Goal: Task Accomplishment & Management: Complete application form

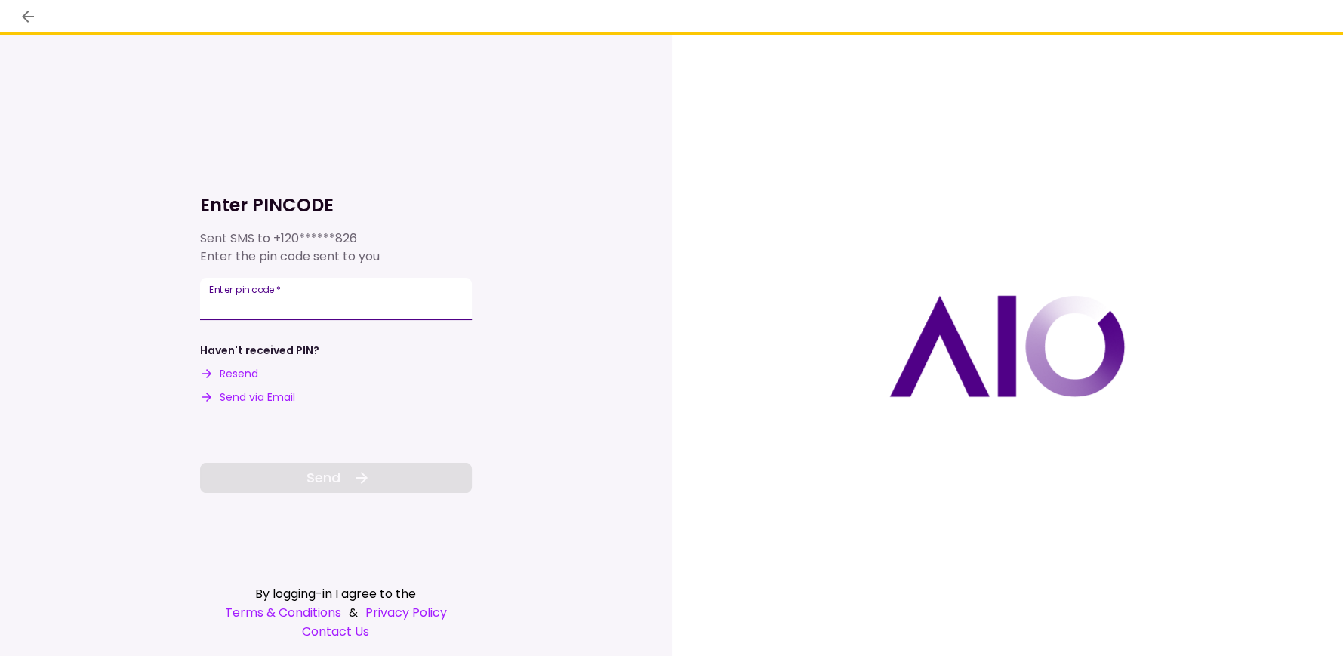
click at [269, 299] on div "Enter pin code   *" at bounding box center [336, 299] width 272 height 42
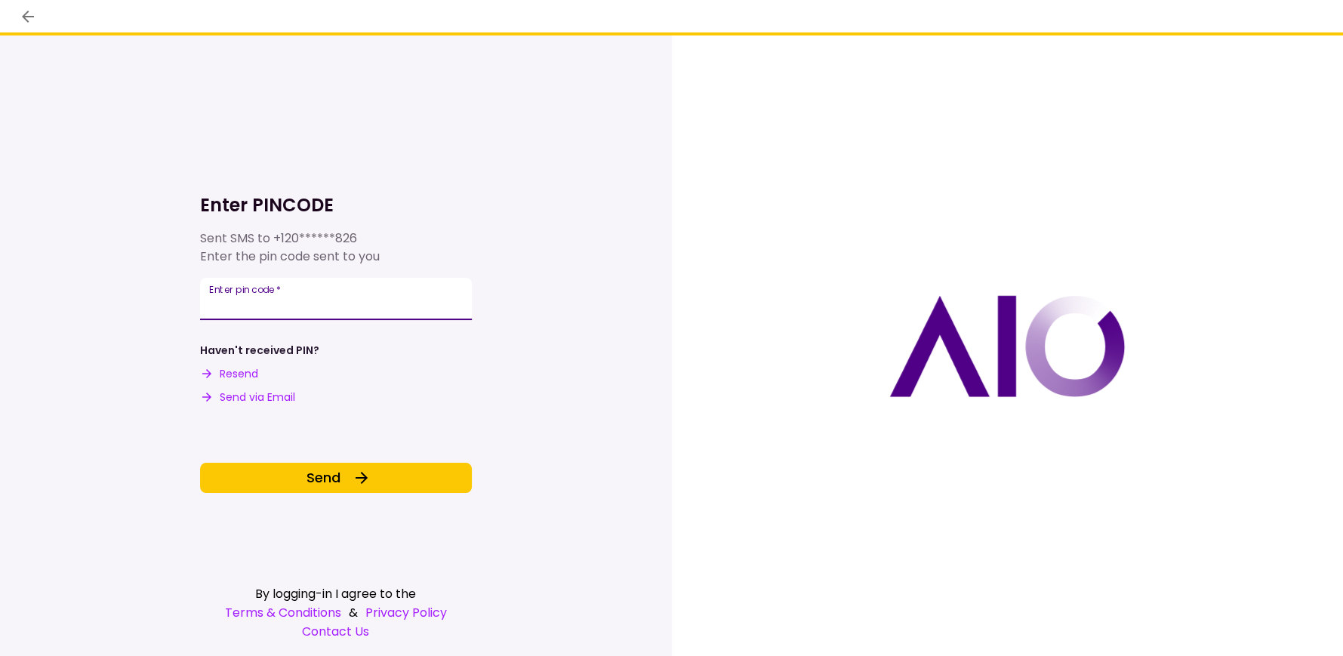
type input "******"
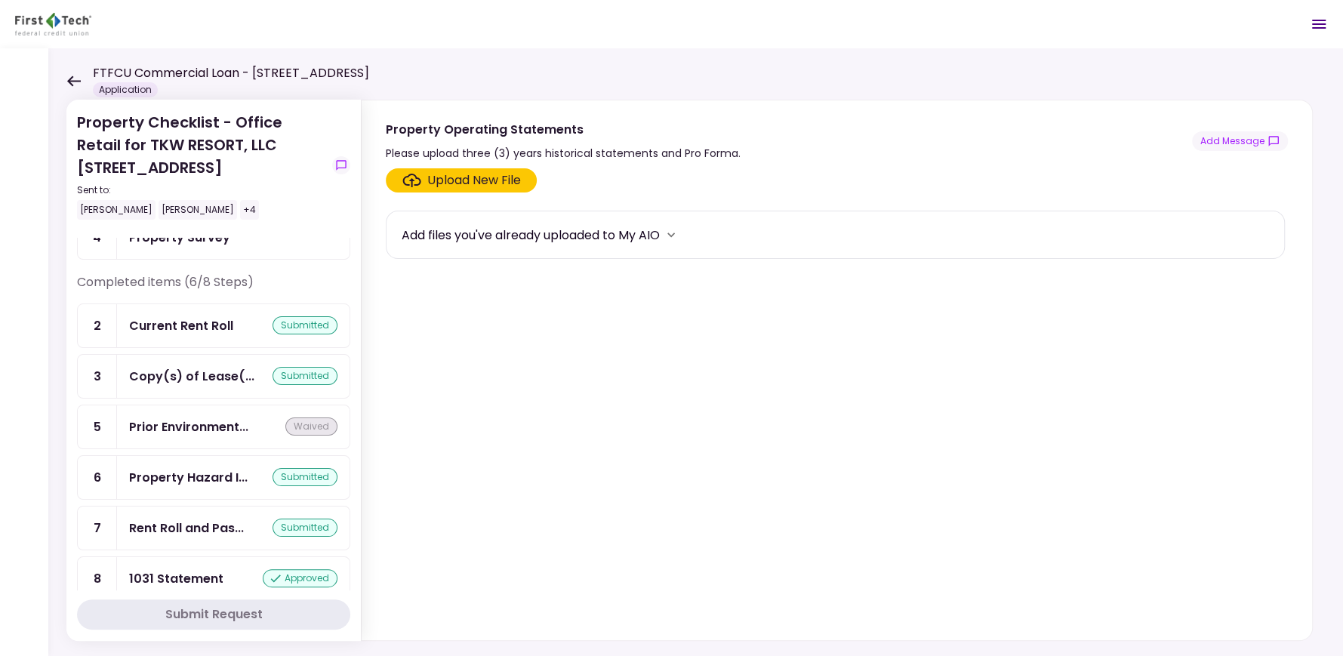
scroll to position [120, 0]
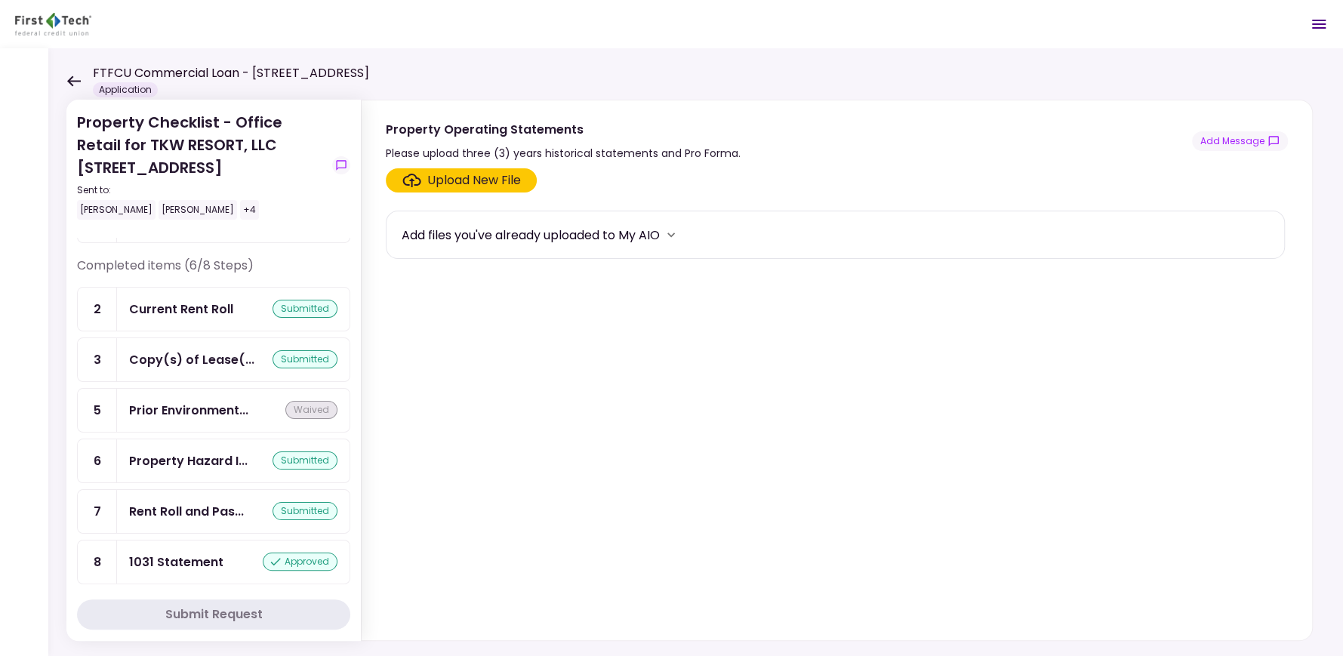
click at [72, 82] on icon at bounding box center [73, 80] width 14 height 11
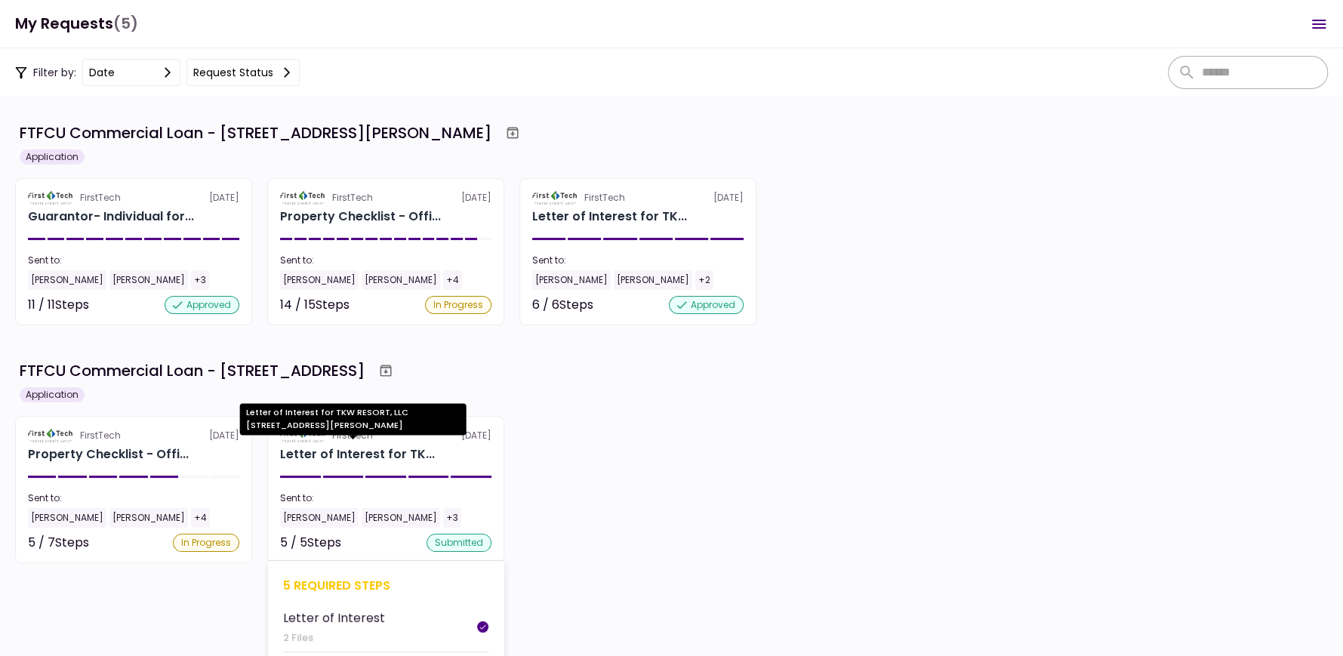
click at [369, 461] on div "Letter of Interest for TK..." at bounding box center [357, 454] width 155 height 18
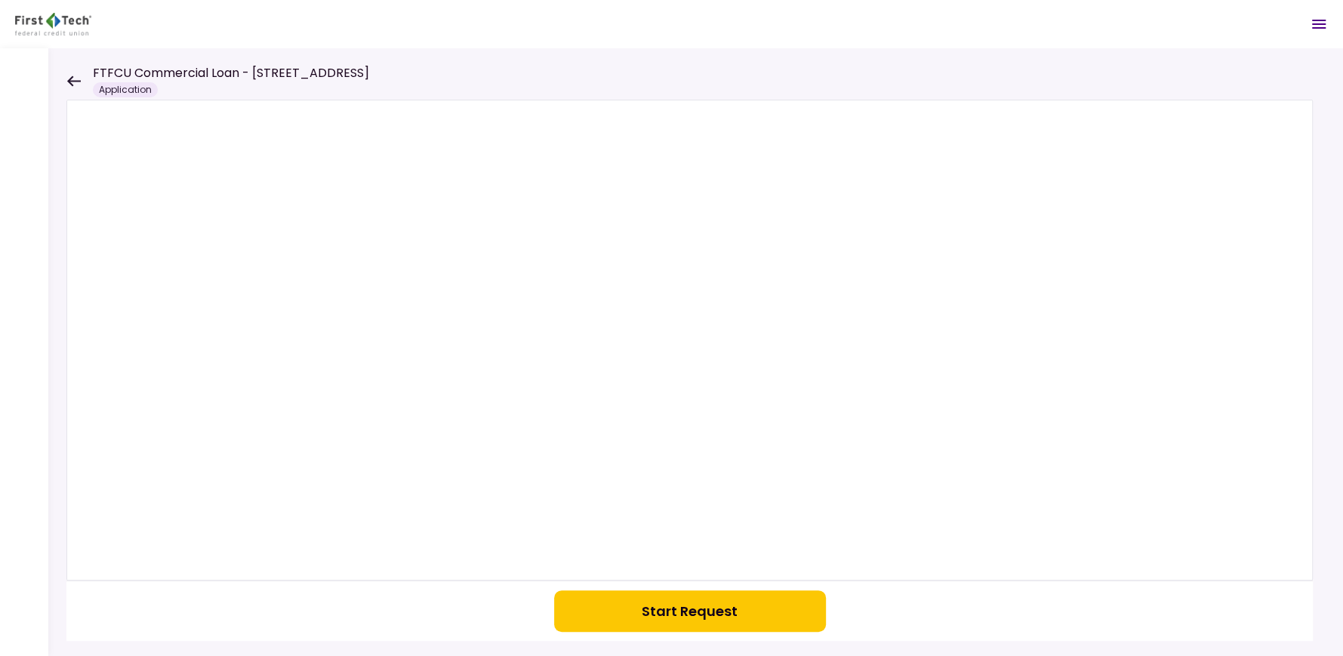
click at [78, 78] on icon at bounding box center [73, 80] width 14 height 11
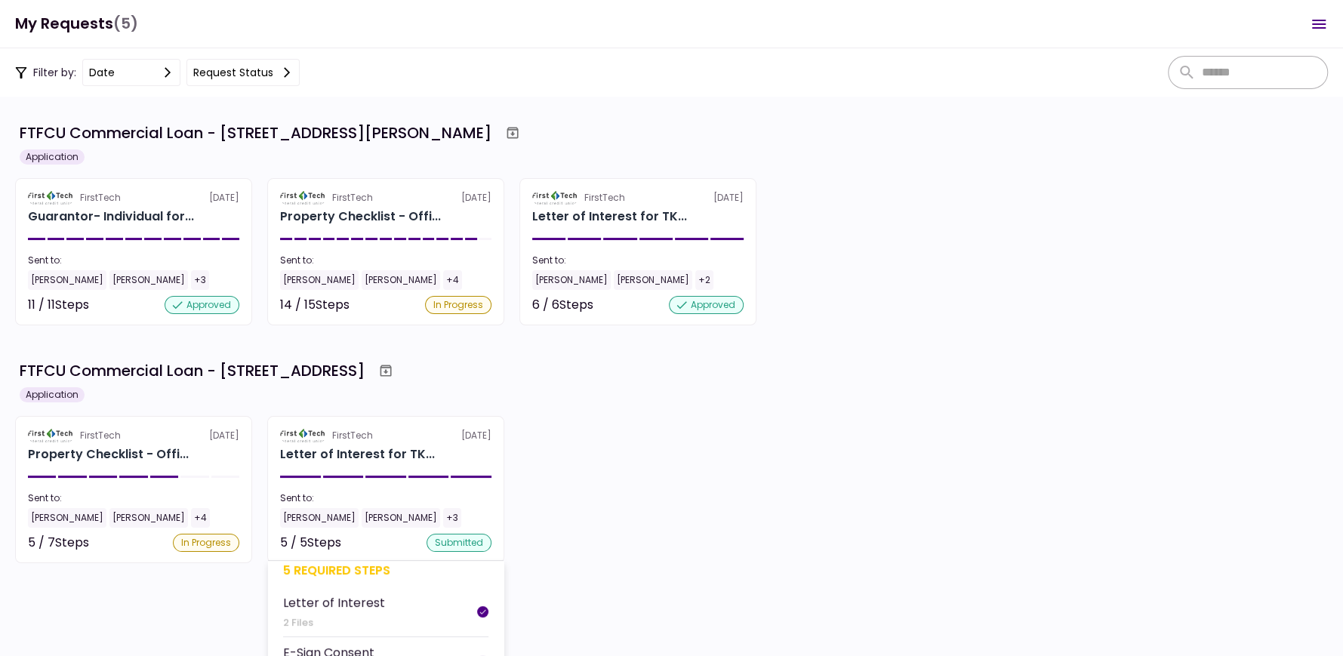
scroll to position [19, 0]
click at [311, 594] on div "Letter of Interest" at bounding box center [334, 599] width 102 height 19
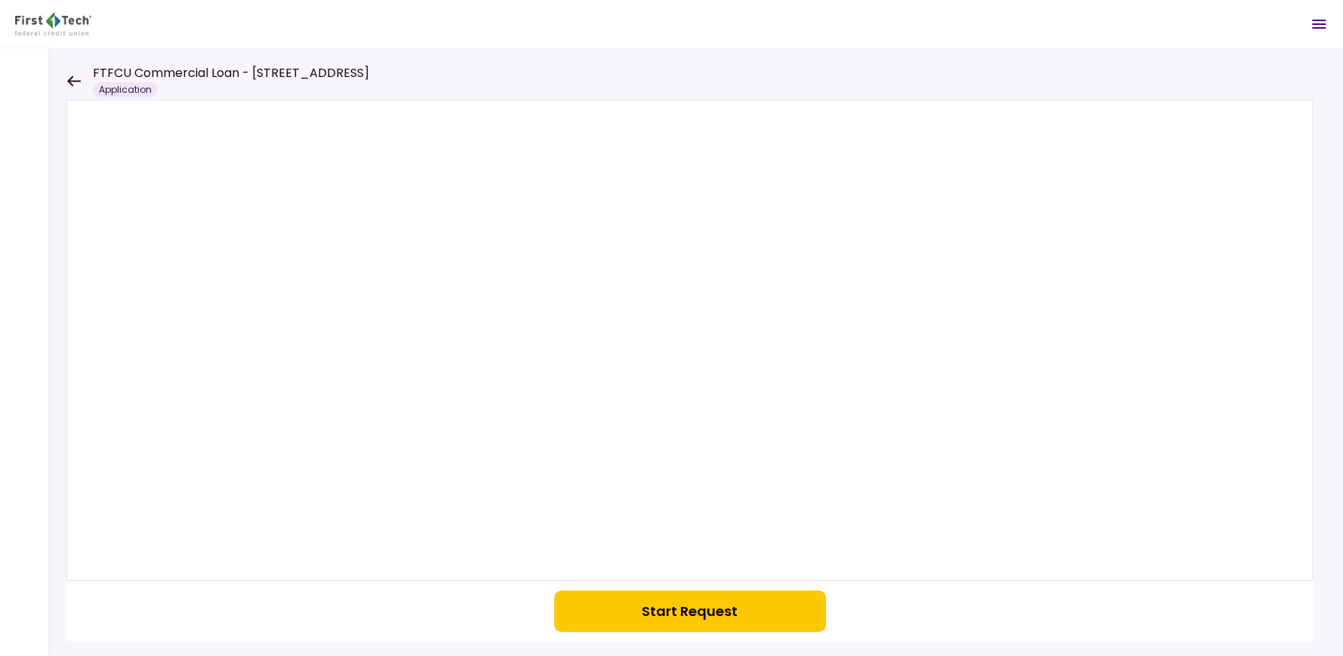
click at [67, 79] on icon at bounding box center [73, 80] width 14 height 11
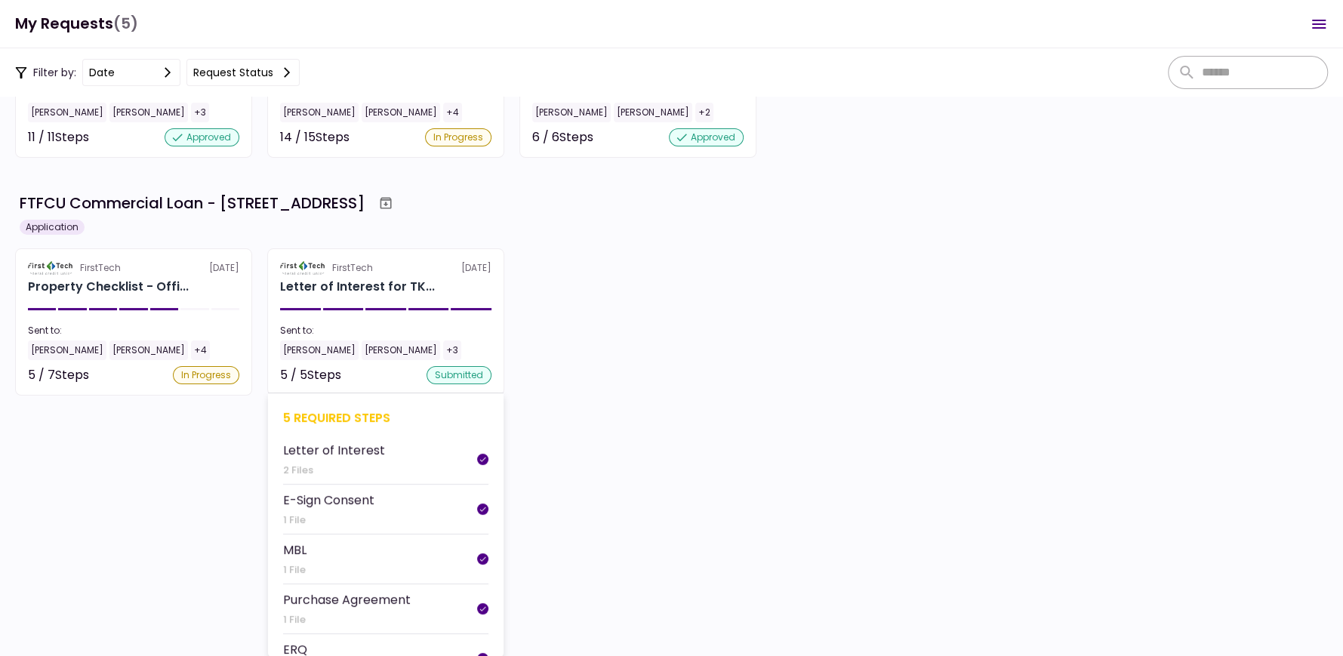
click at [297, 465] on div "2 Files" at bounding box center [334, 470] width 102 height 15
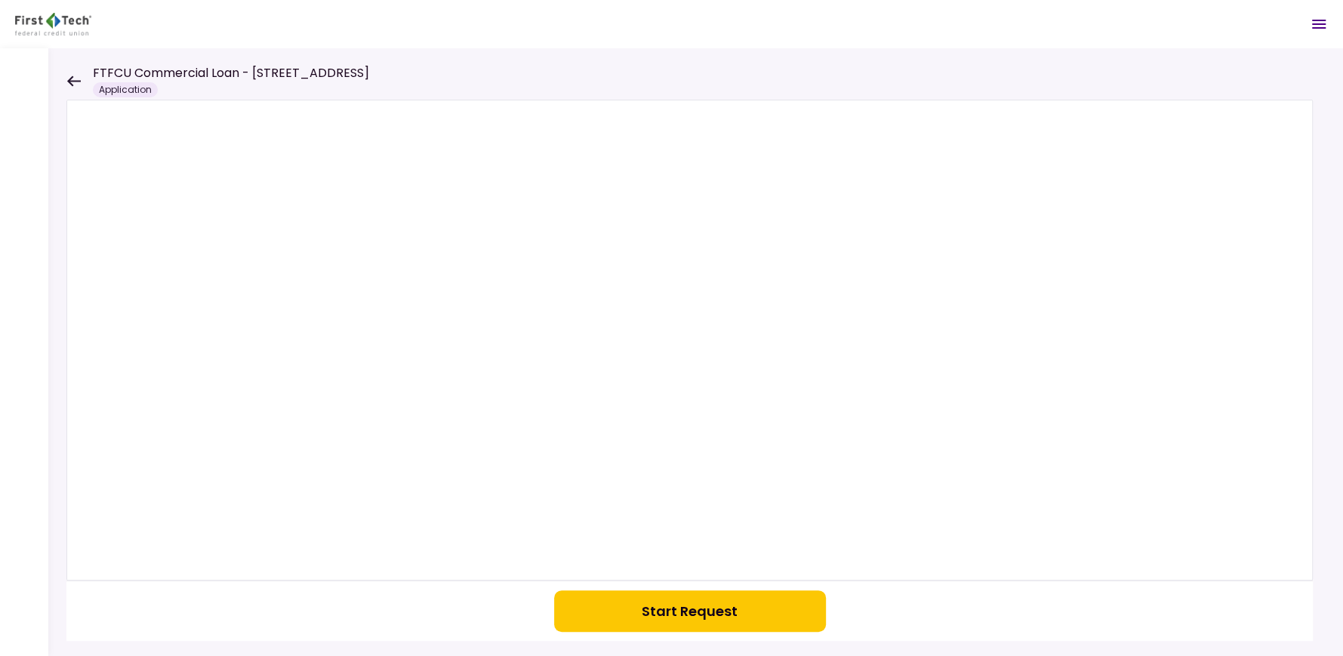
click at [68, 78] on icon at bounding box center [73, 80] width 14 height 11
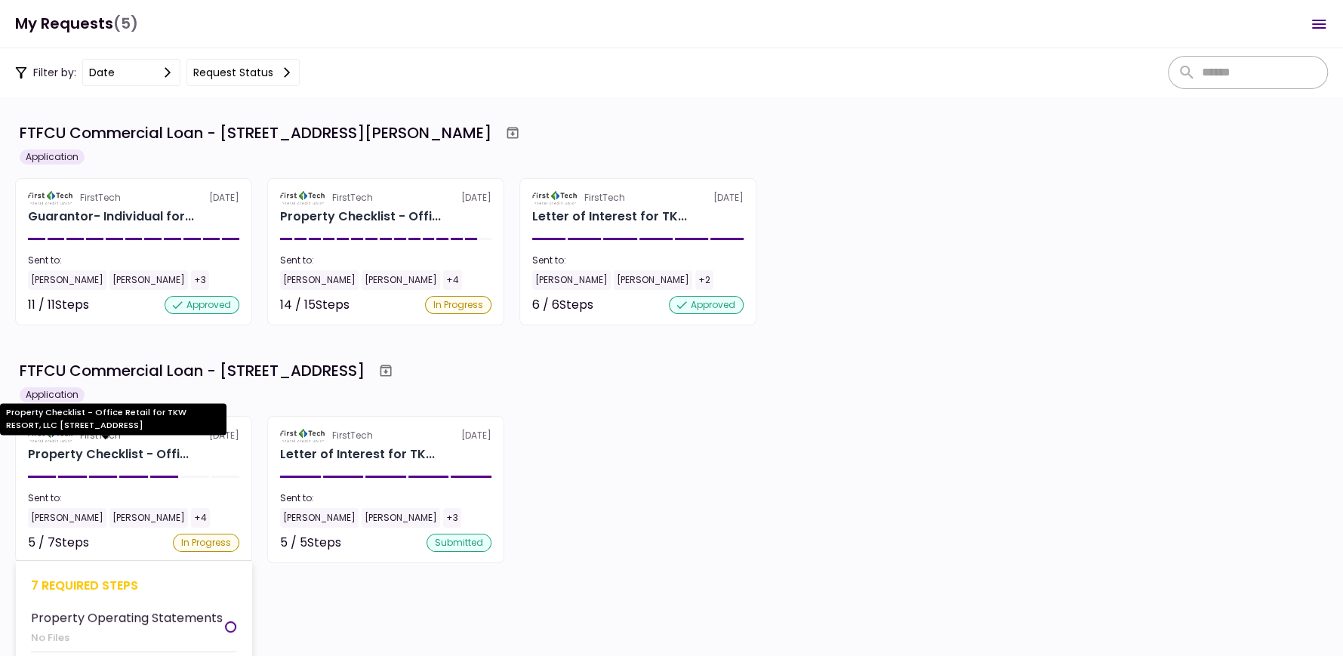
click at [102, 454] on div "Property Checklist - Offi..." at bounding box center [108, 454] width 161 height 18
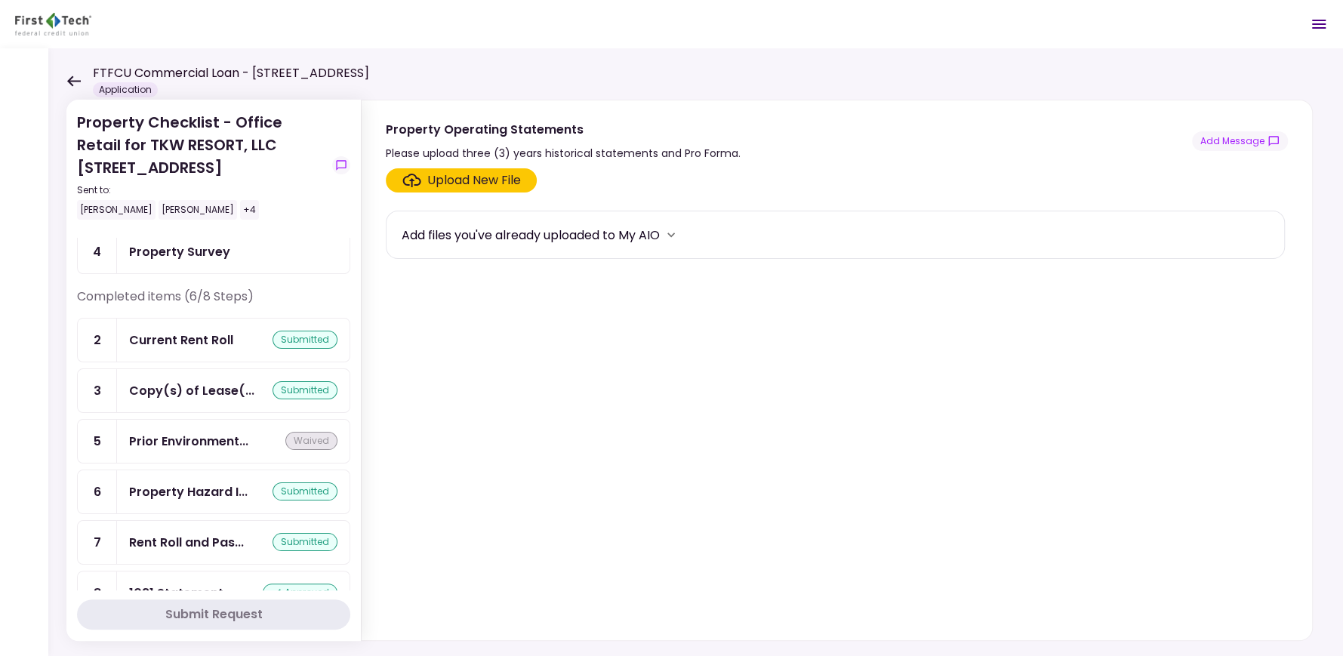
scroll to position [120, 0]
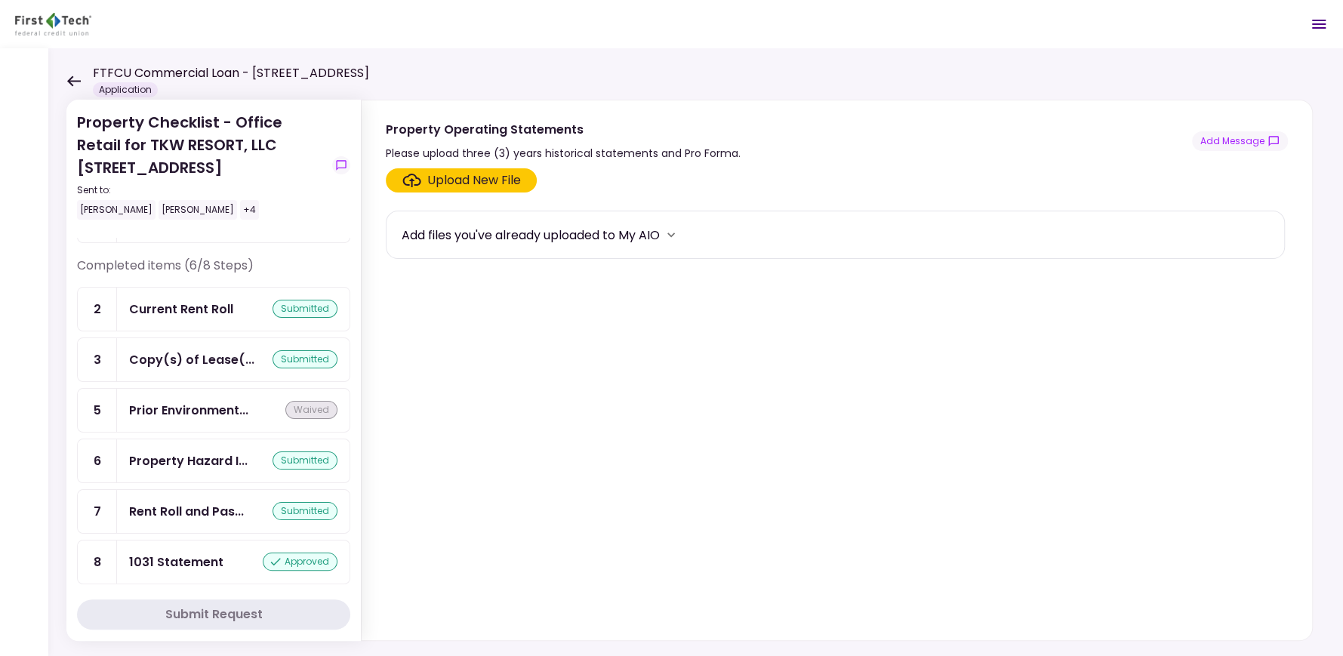
click at [70, 75] on icon at bounding box center [73, 80] width 14 height 11
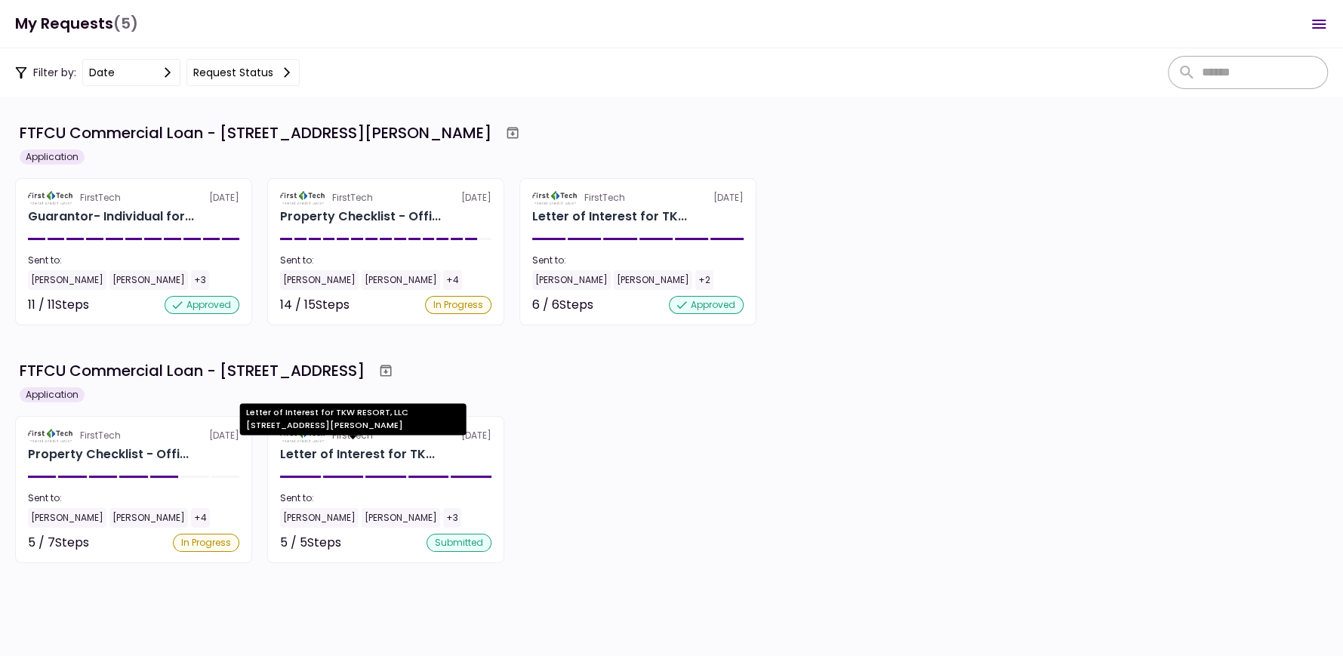
click at [387, 445] on div "Letter of Interest for TKW RESORT, LLC [STREET_ADDRESS][PERSON_NAME]" at bounding box center [353, 424] width 226 height 42
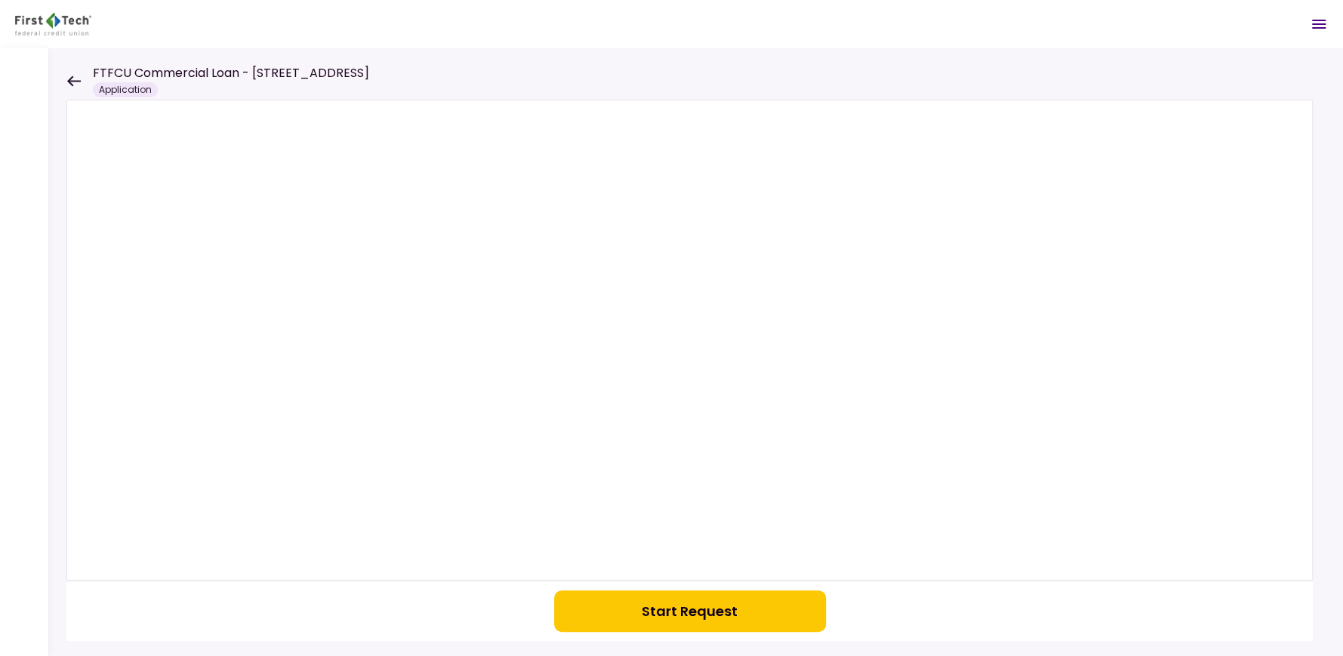
click at [706, 599] on button "Start Request" at bounding box center [690, 611] width 272 height 42
click at [77, 76] on icon at bounding box center [73, 80] width 14 height 11
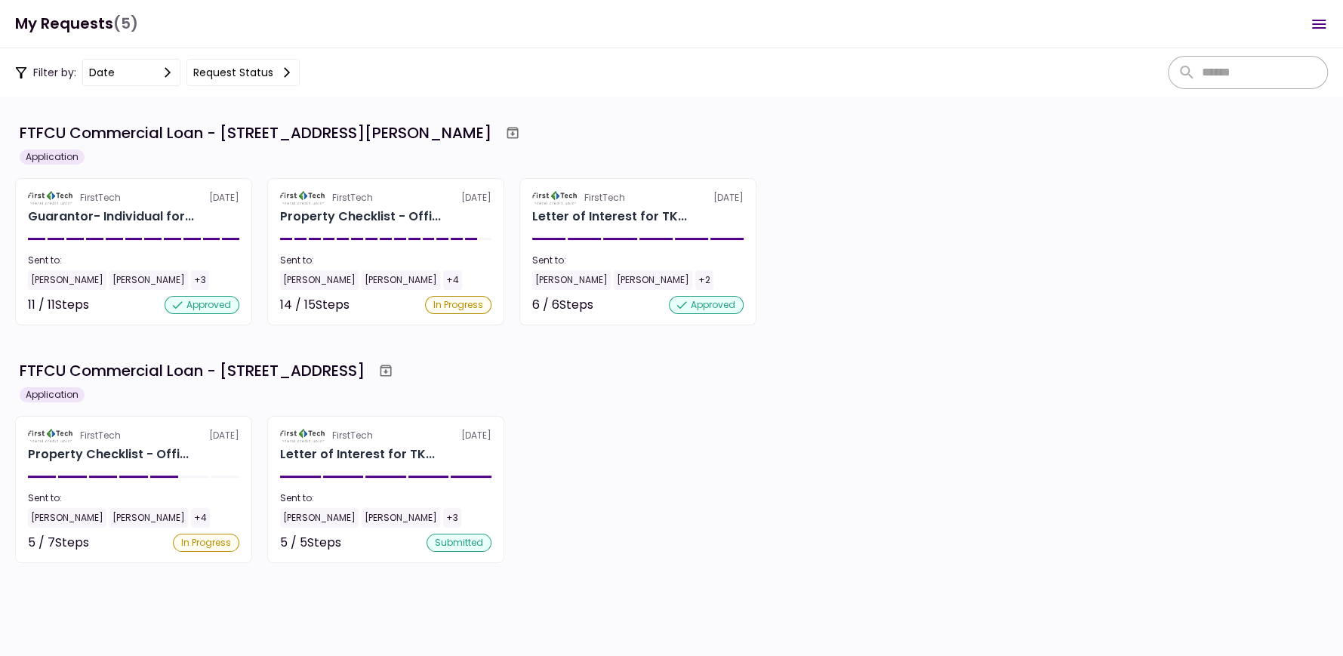
click at [282, 70] on icon at bounding box center [287, 72] width 12 height 12
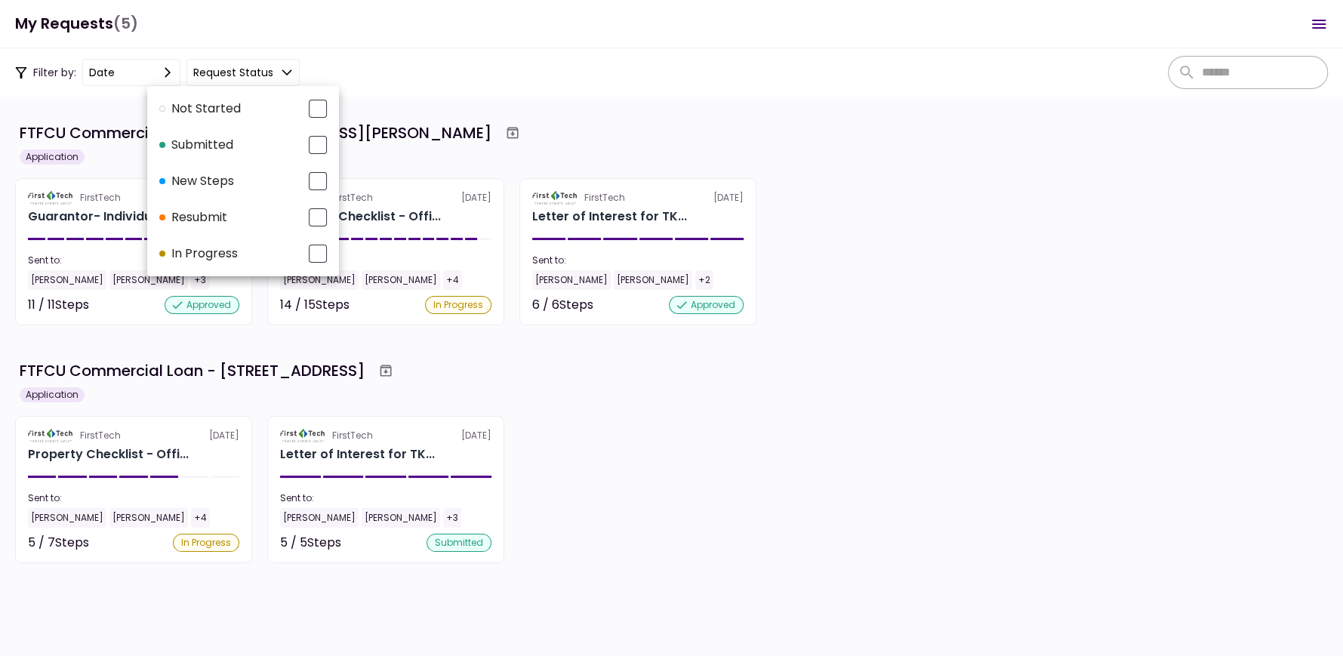
click at [282, 70] on div at bounding box center [671, 328] width 1343 height 656
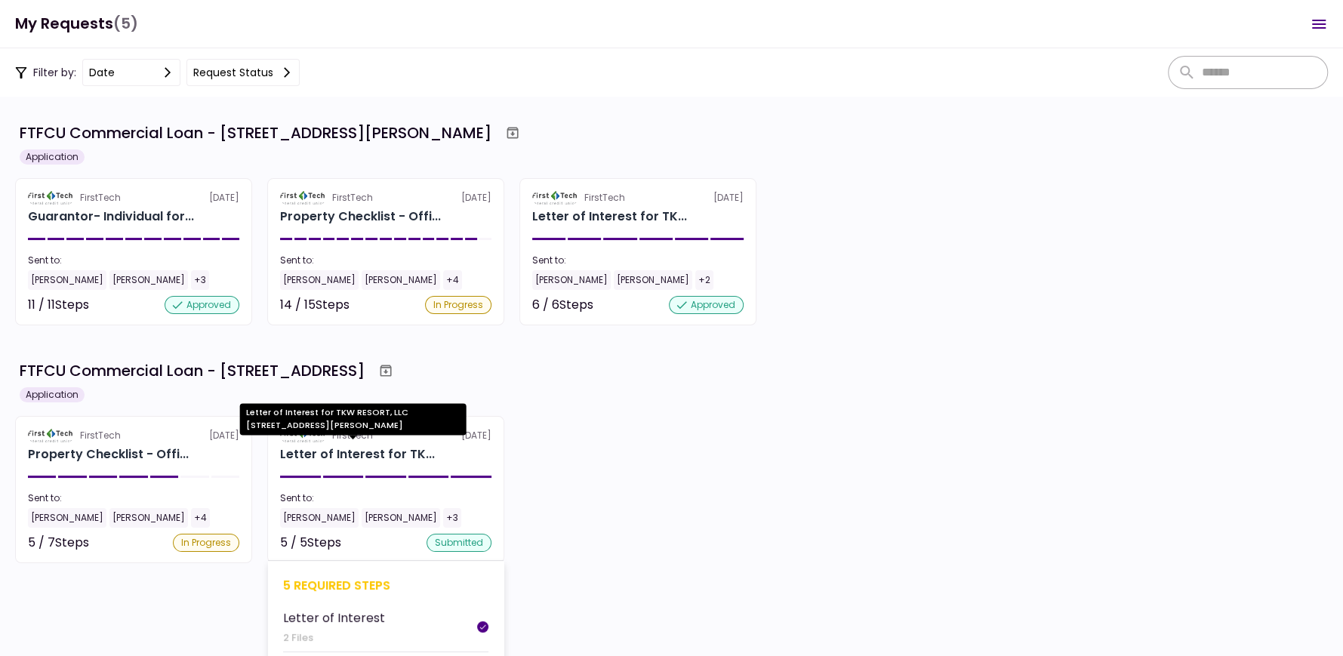
click at [327, 453] on div "Letter of Interest for TK..." at bounding box center [357, 454] width 155 height 18
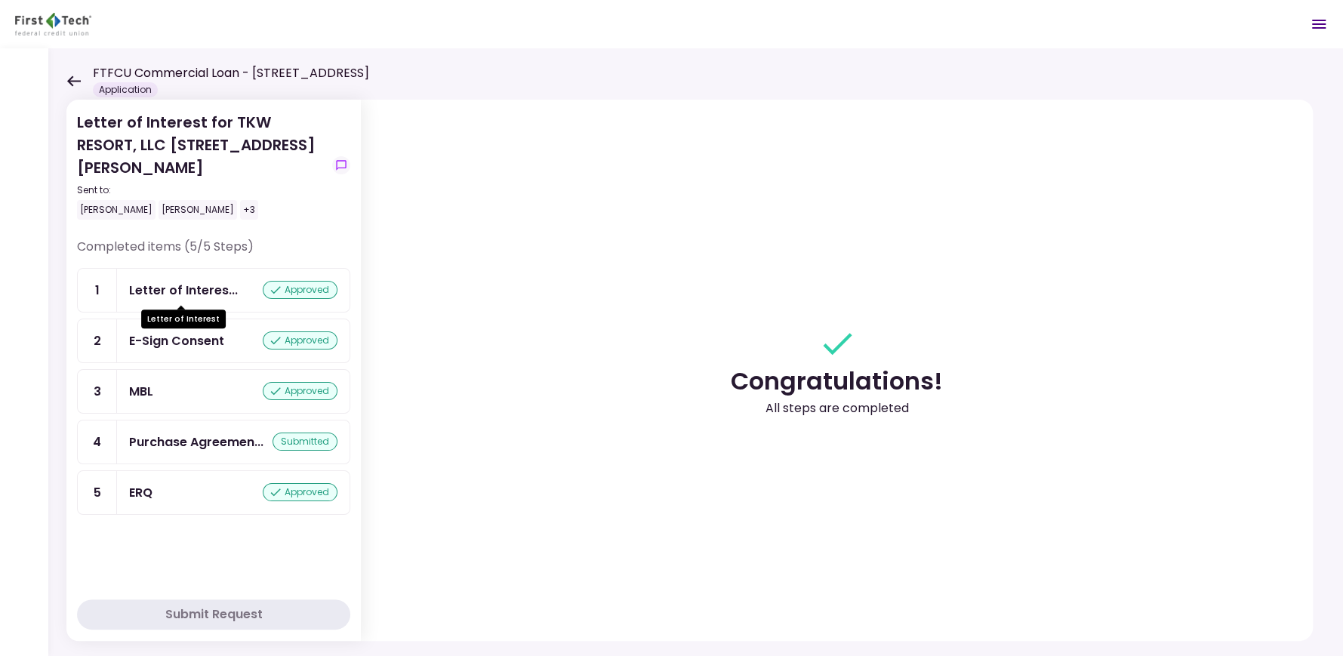
click at [193, 284] on div "Letter of Interes..." at bounding box center [183, 290] width 109 height 19
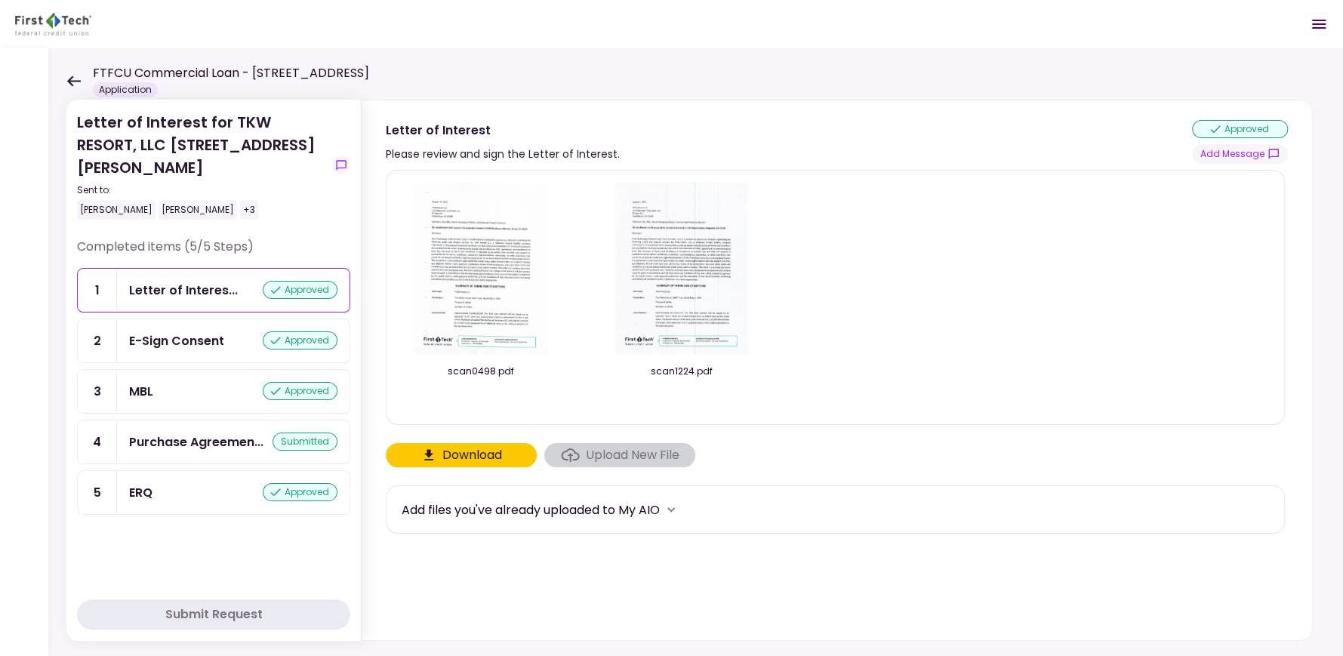
click at [496, 456] on button "Download" at bounding box center [461, 455] width 151 height 24
click at [694, 319] on img at bounding box center [682, 269] width 134 height 173
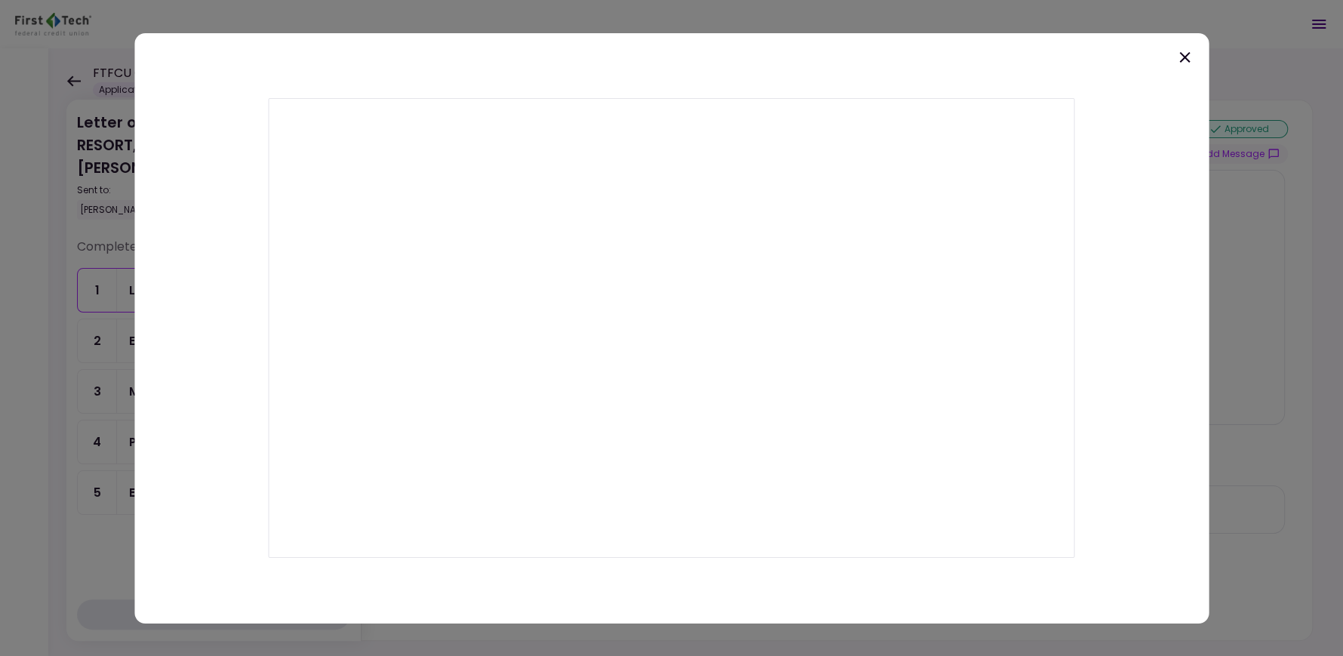
click at [1181, 56] on icon at bounding box center [1185, 57] width 18 height 18
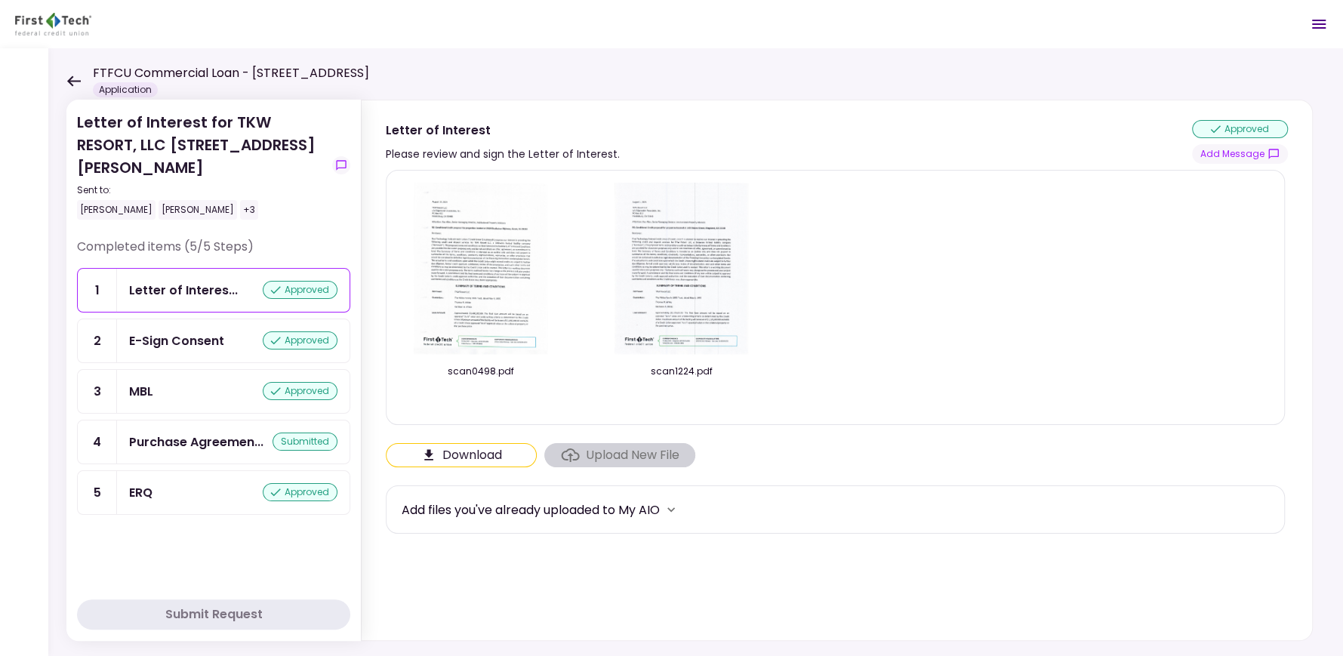
click at [174, 338] on div "E-Sign Consent" at bounding box center [176, 340] width 95 height 19
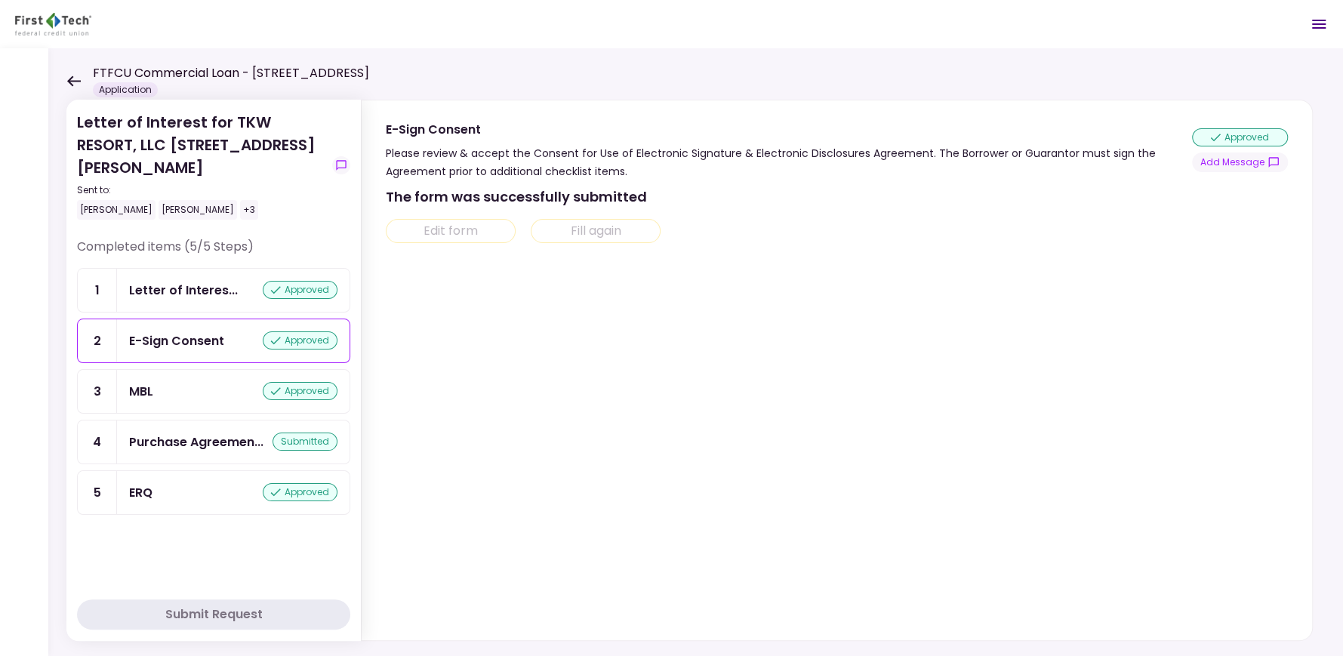
click at [162, 385] on div "MBL approved" at bounding box center [233, 391] width 208 height 19
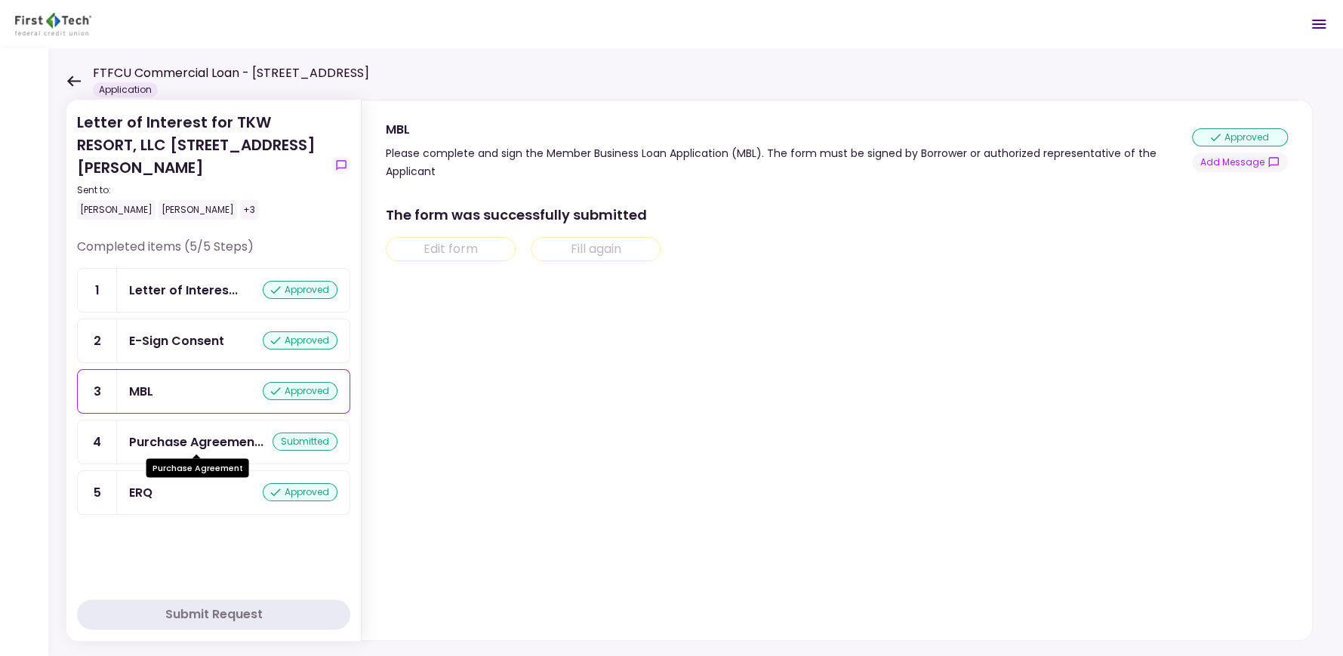
click at [156, 439] on div "Purchase Agreemen..." at bounding box center [196, 442] width 134 height 19
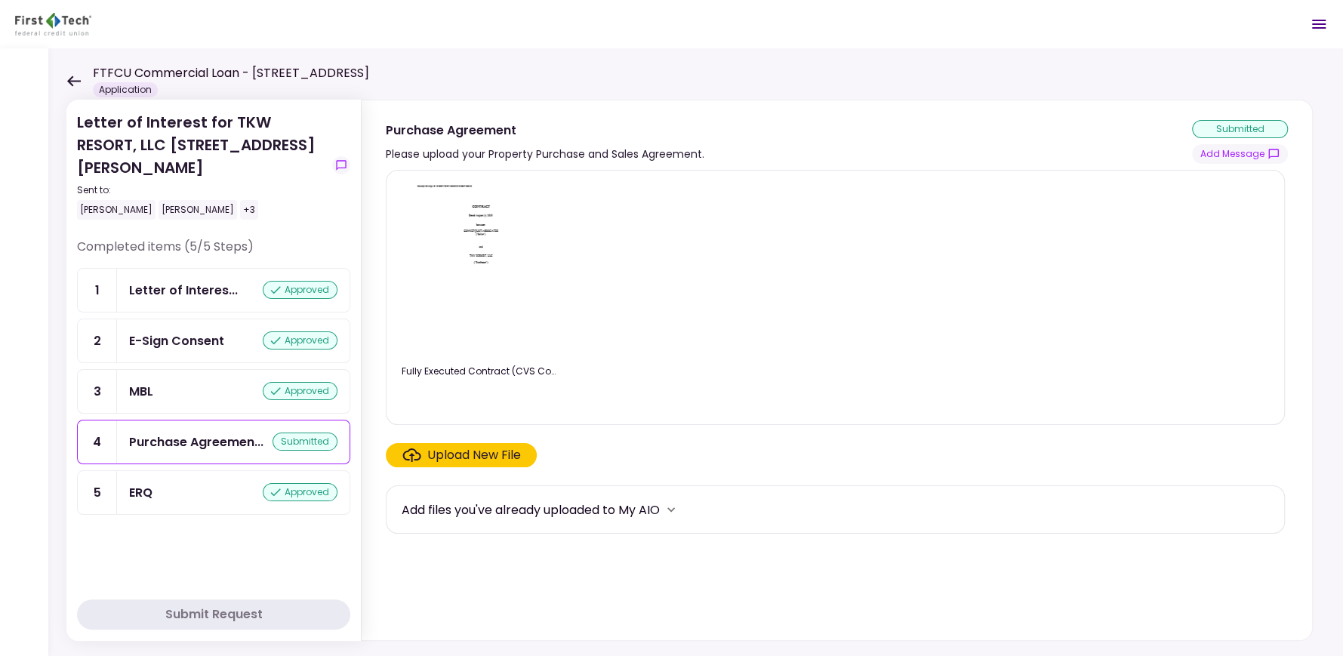
click at [151, 492] on div "ERQ" at bounding box center [140, 492] width 23 height 19
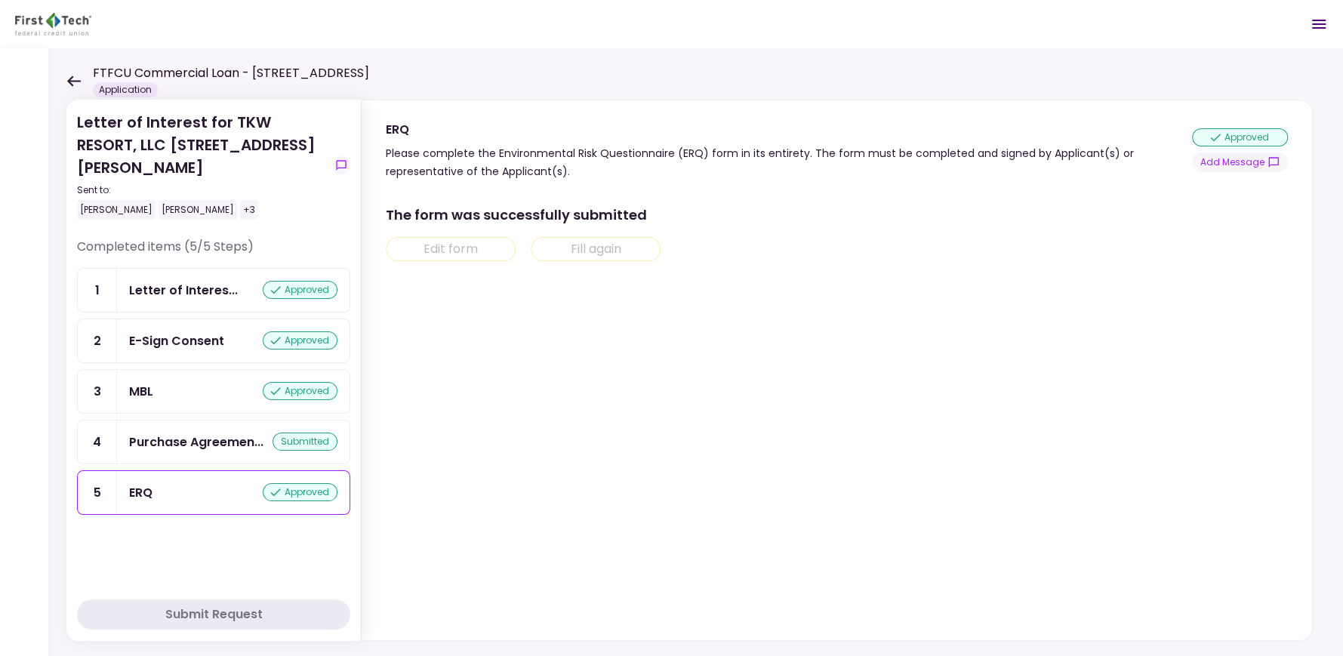
click at [69, 79] on icon at bounding box center [74, 80] width 14 height 11
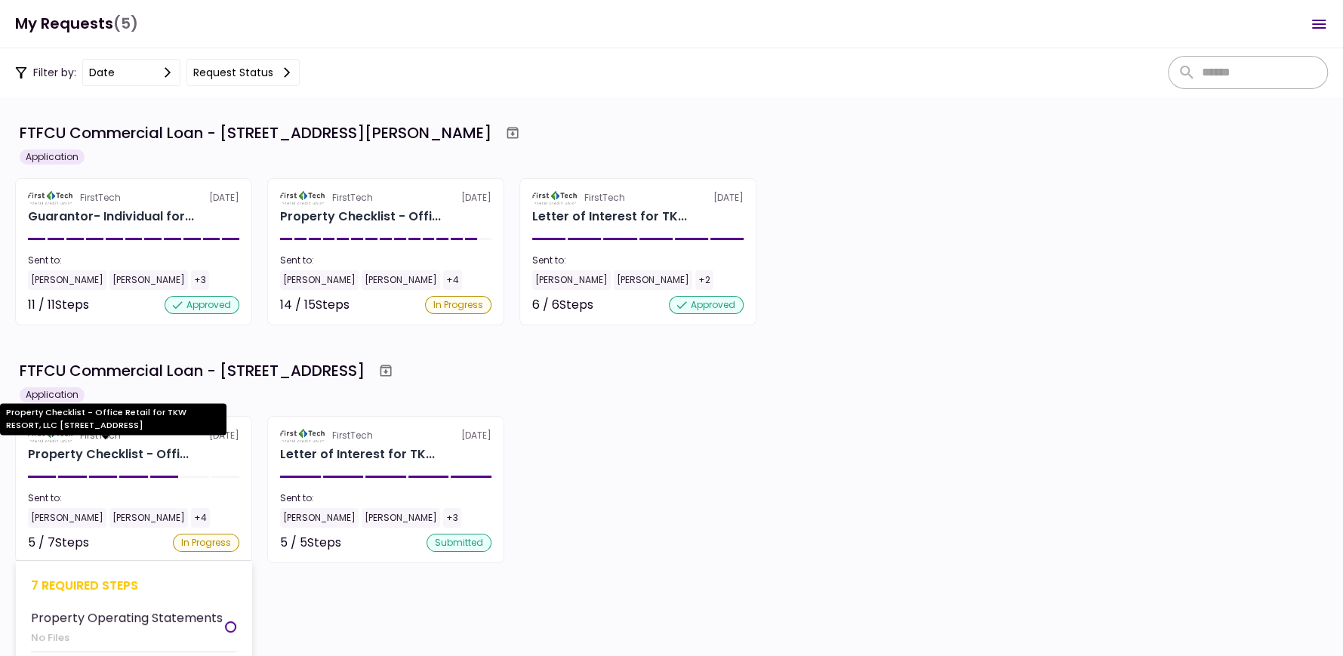
click at [114, 450] on div "Property Checklist - Offi..." at bounding box center [108, 454] width 161 height 18
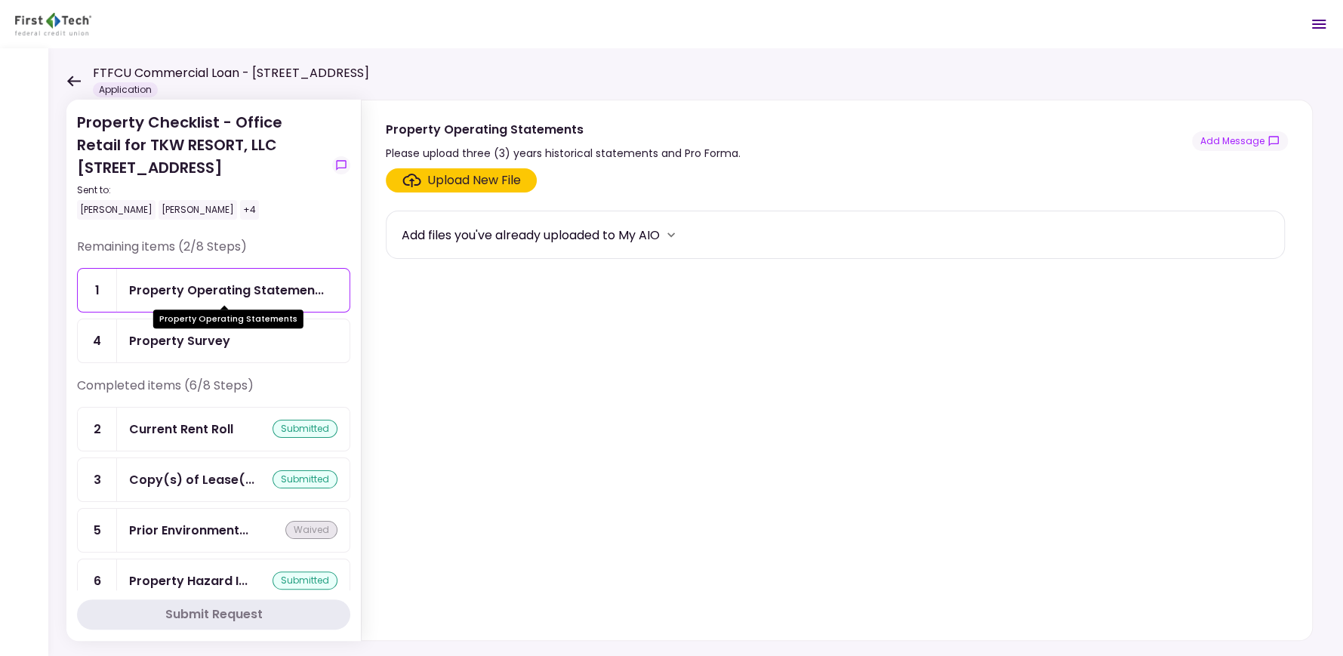
click at [207, 290] on div "Property Operating Statemen..." at bounding box center [226, 290] width 195 height 19
click at [170, 341] on div "Property Survey" at bounding box center [179, 340] width 101 height 19
click at [176, 427] on div "Current Rent Roll" at bounding box center [181, 429] width 104 height 19
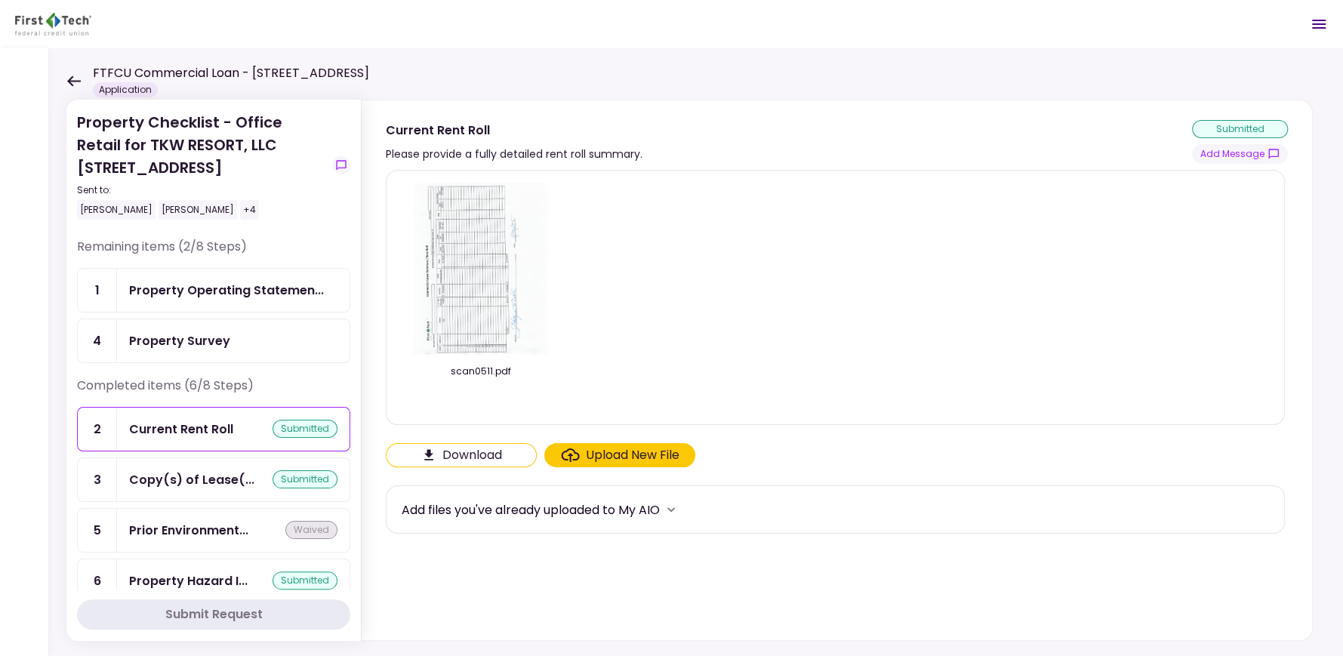
click at [471, 453] on button "Download" at bounding box center [461, 455] width 151 height 24
click at [498, 275] on img at bounding box center [481, 269] width 134 height 173
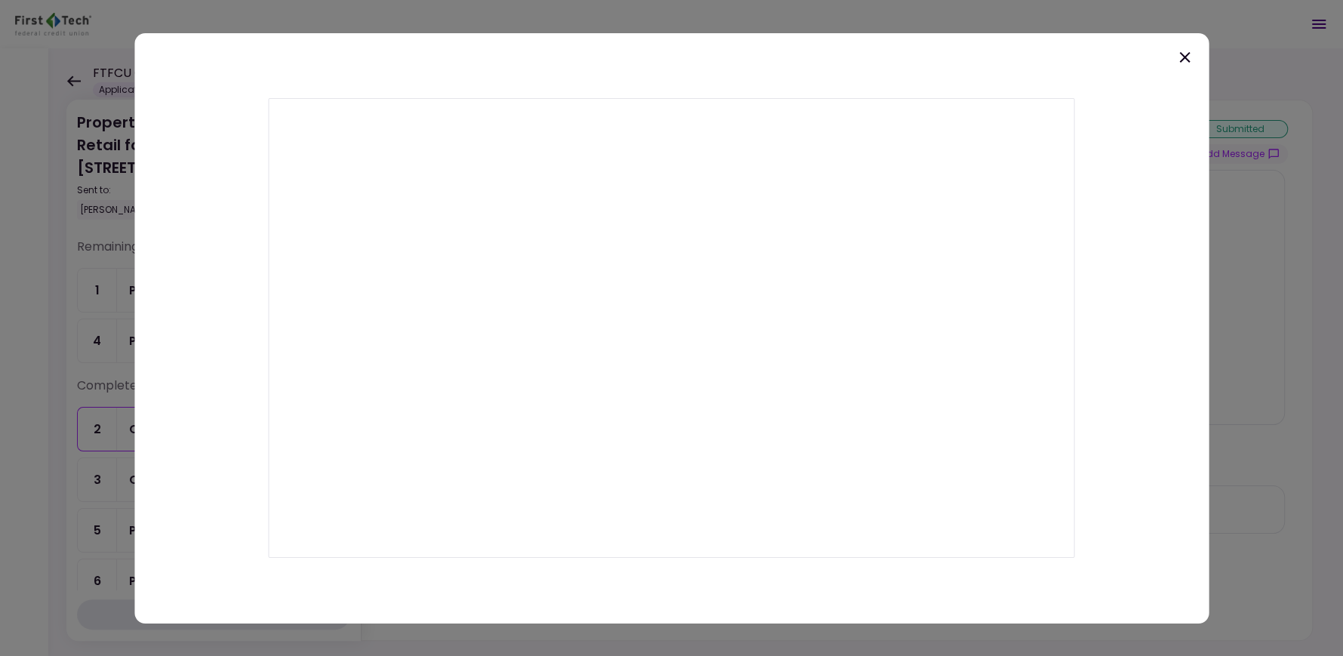
click at [1179, 58] on icon at bounding box center [1185, 57] width 18 height 18
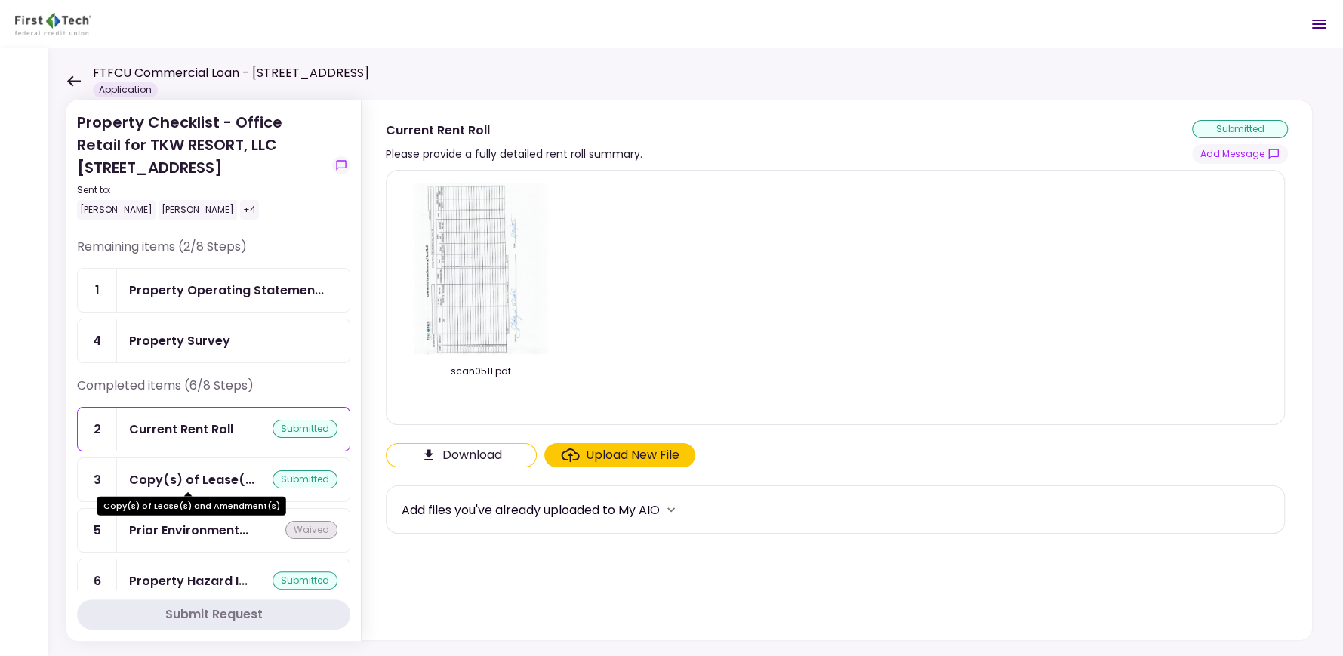
click at [206, 477] on div "Copy(s) of Lease(..." at bounding box center [191, 479] width 125 height 19
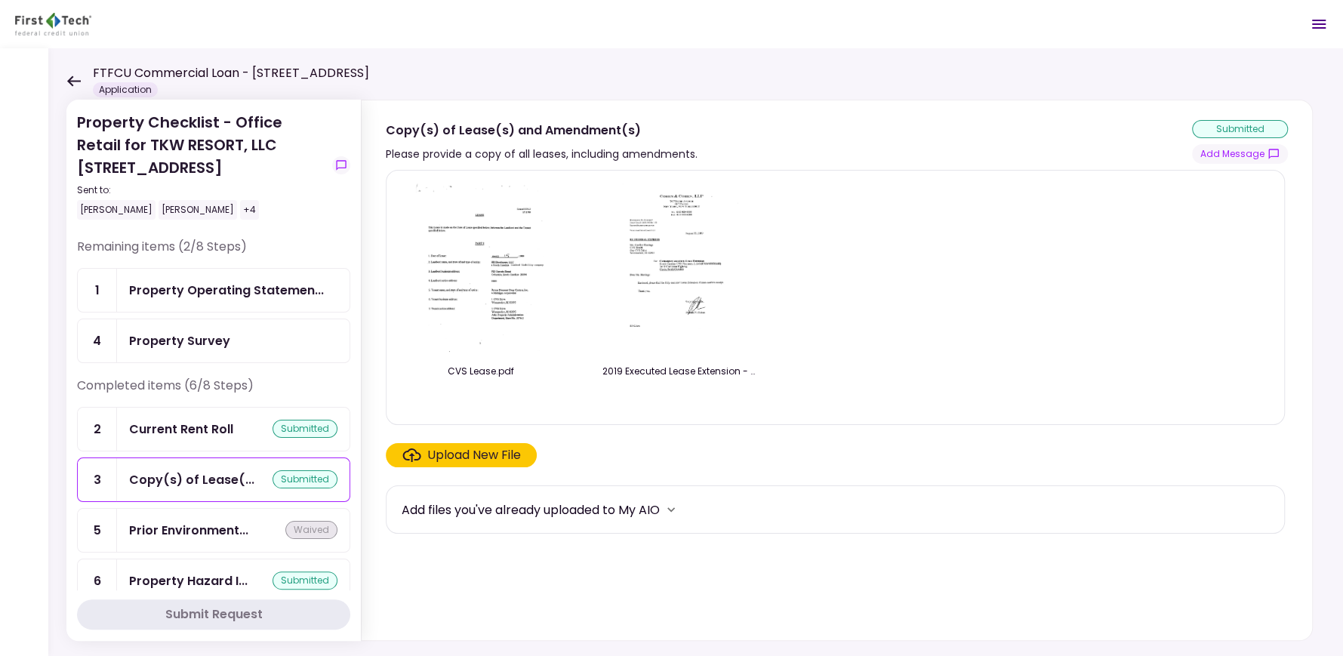
click at [475, 458] on div "Upload New File" at bounding box center [474, 455] width 94 height 18
click at [0, 0] on input "Upload New File" at bounding box center [0, 0] width 0 height 0
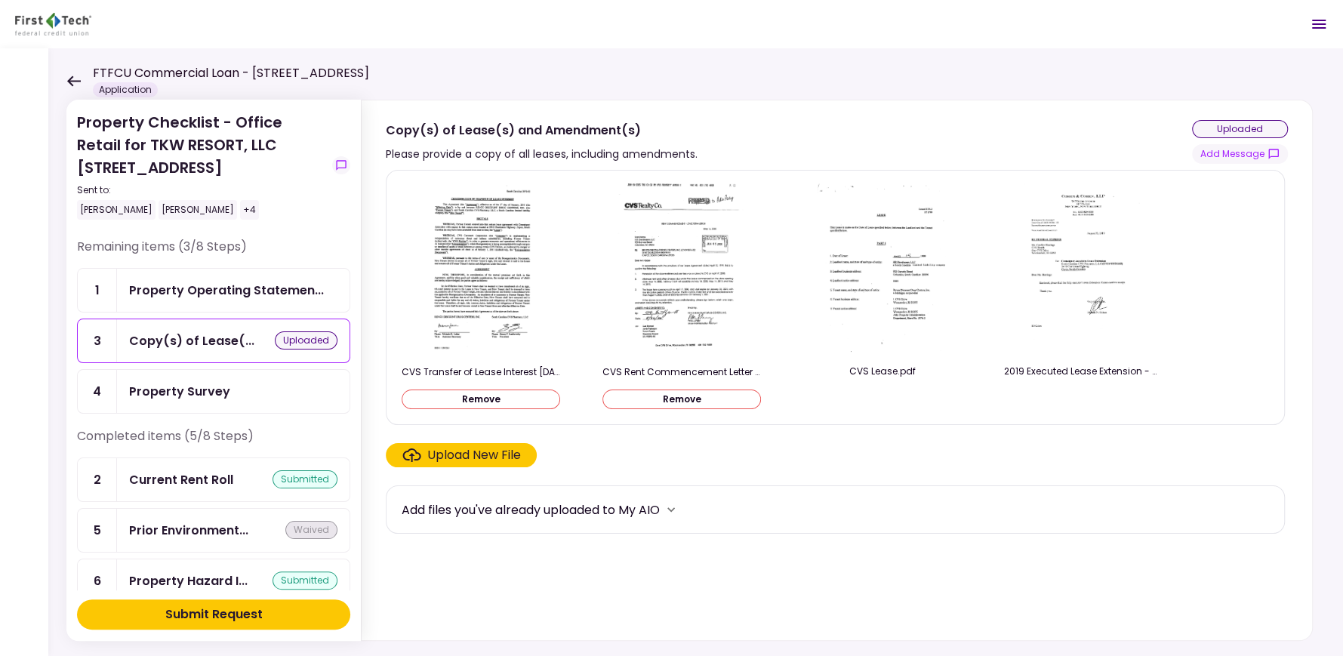
click at [234, 612] on div "Submit Request" at bounding box center [213, 614] width 97 height 18
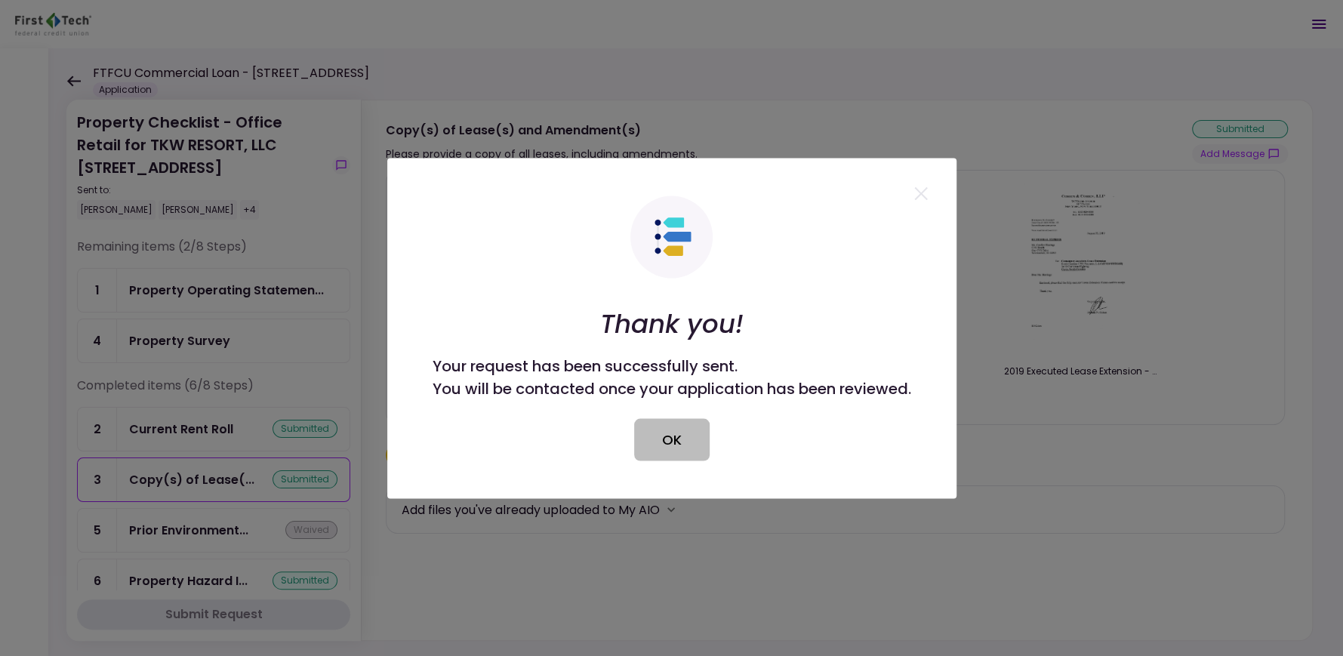
click at [672, 426] on button "OK" at bounding box center [671, 439] width 75 height 42
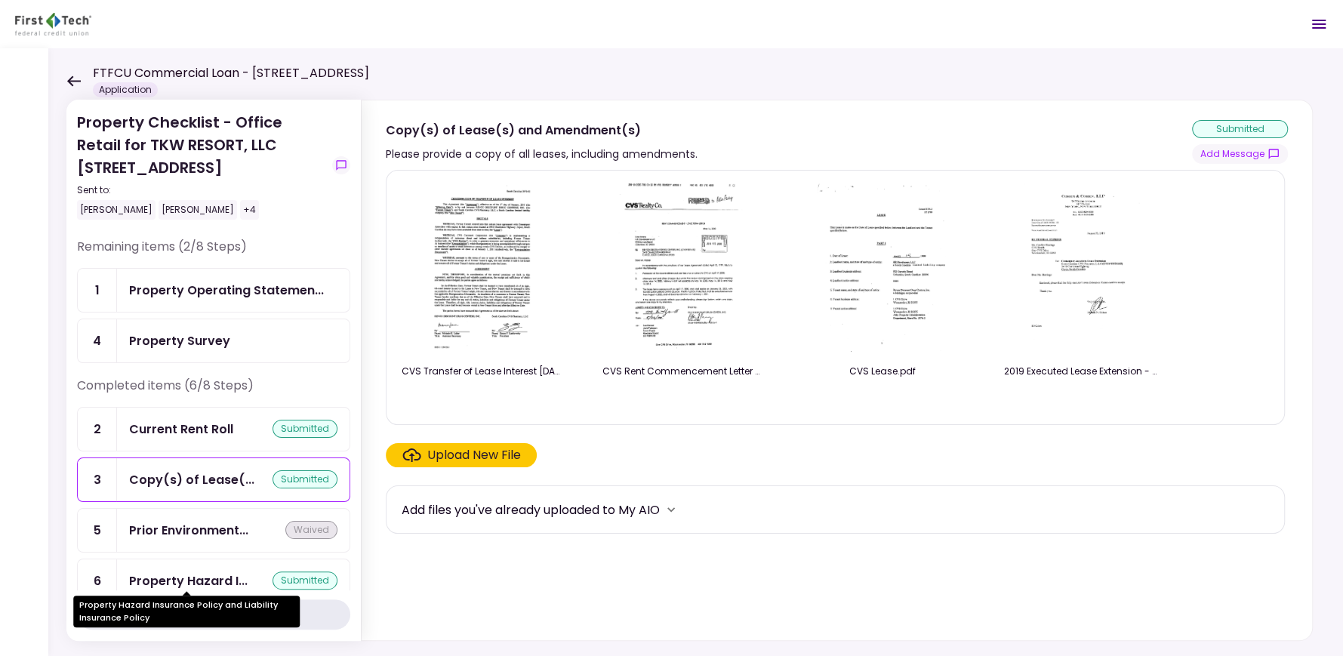
click at [230, 575] on div "Property Hazard I..." at bounding box center [188, 581] width 119 height 19
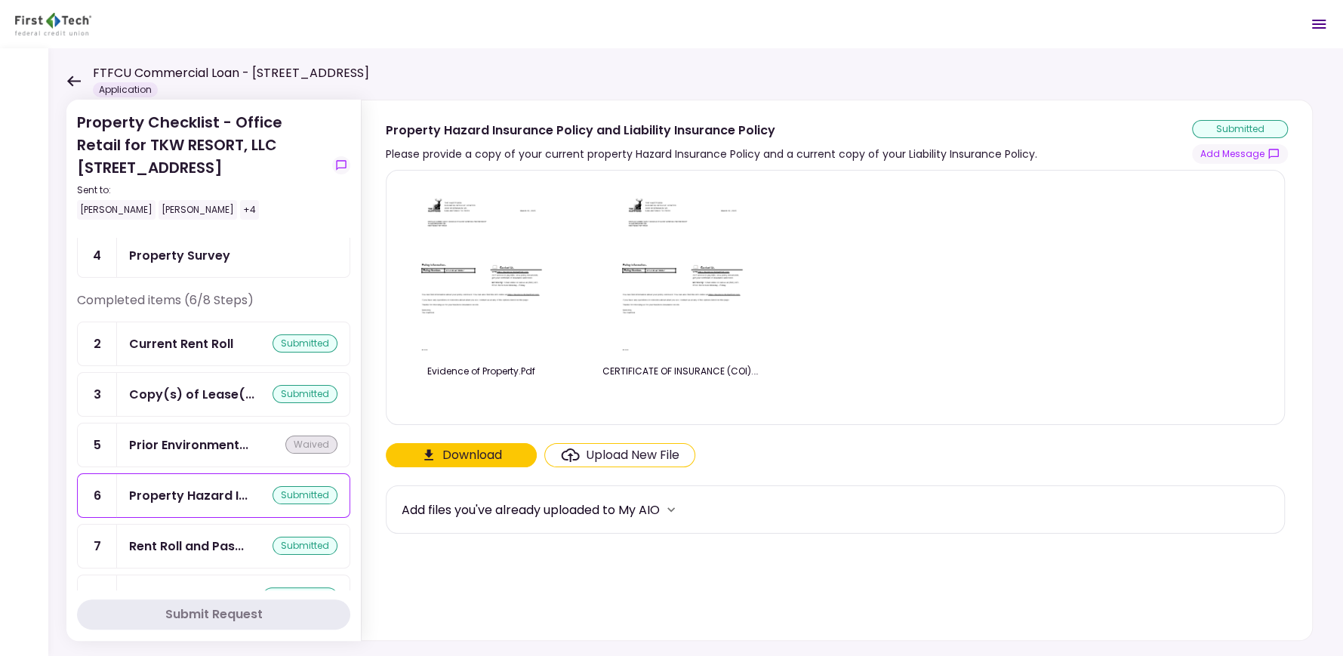
scroll to position [120, 0]
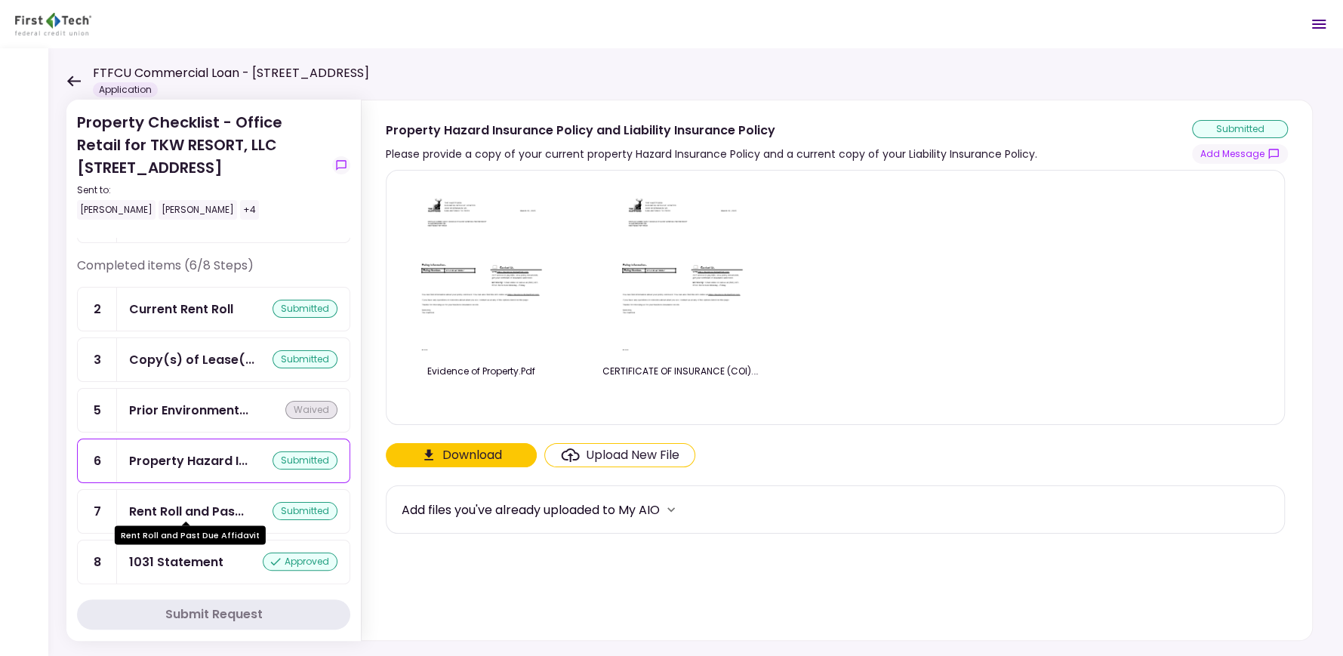
click at [177, 504] on div "Rent Roll and Pas..." at bounding box center [186, 511] width 115 height 19
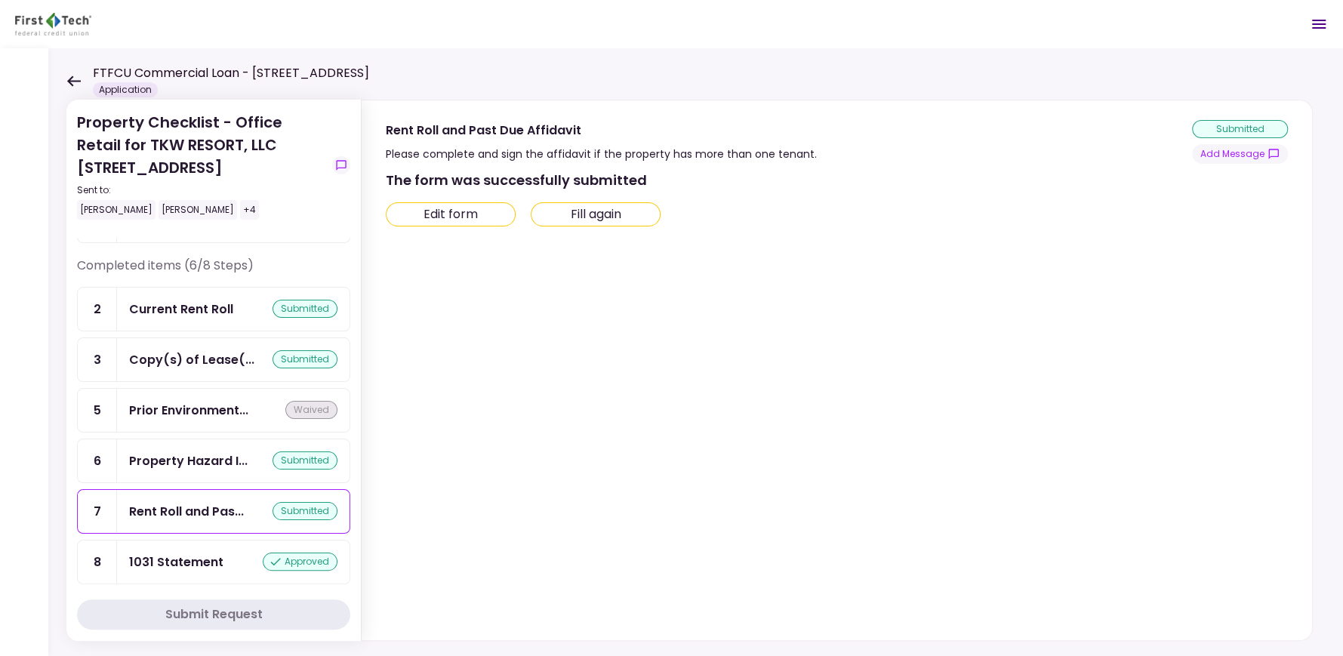
click at [189, 556] on div "1031 Statement" at bounding box center [176, 562] width 94 height 19
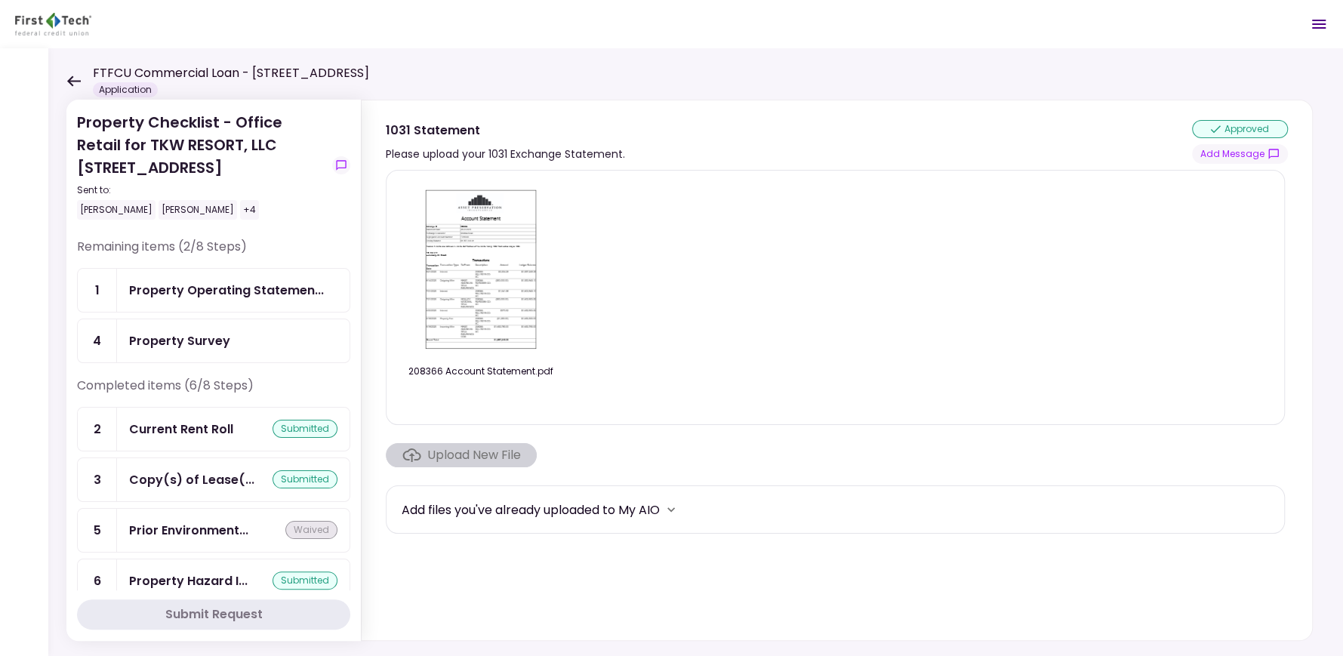
click at [75, 79] on icon at bounding box center [73, 80] width 14 height 11
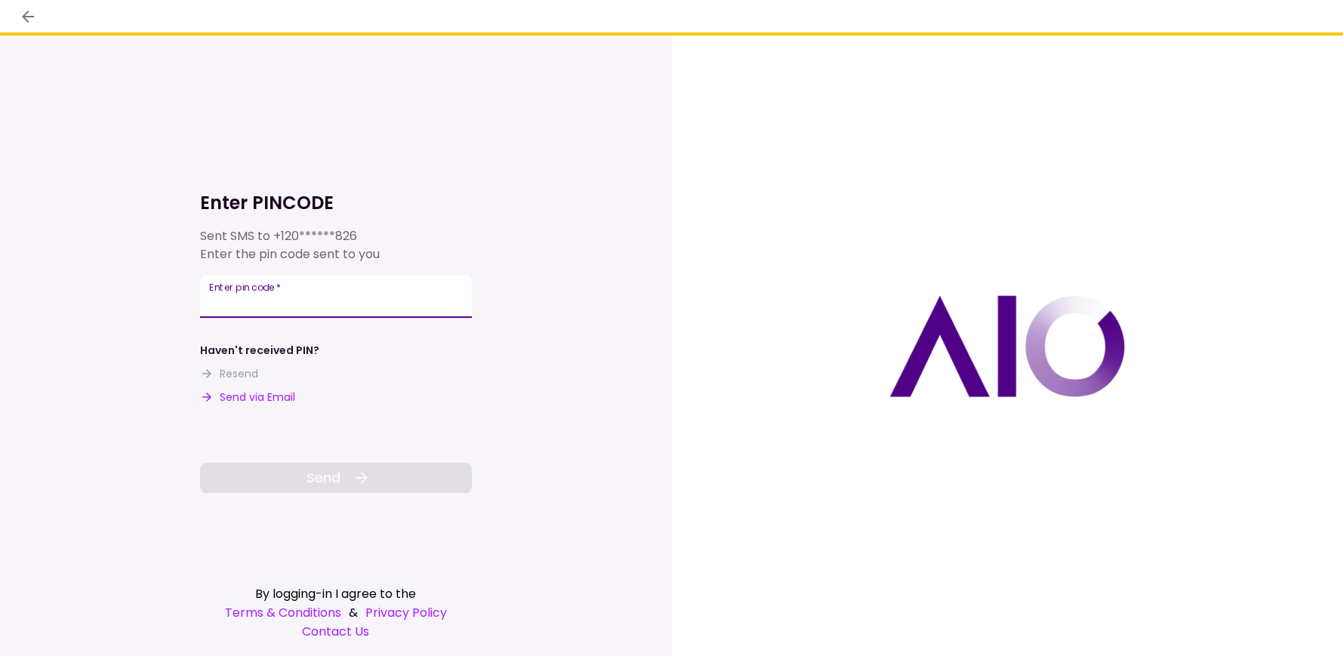
click at [279, 293] on div "Enter pin code   *" at bounding box center [336, 297] width 272 height 42
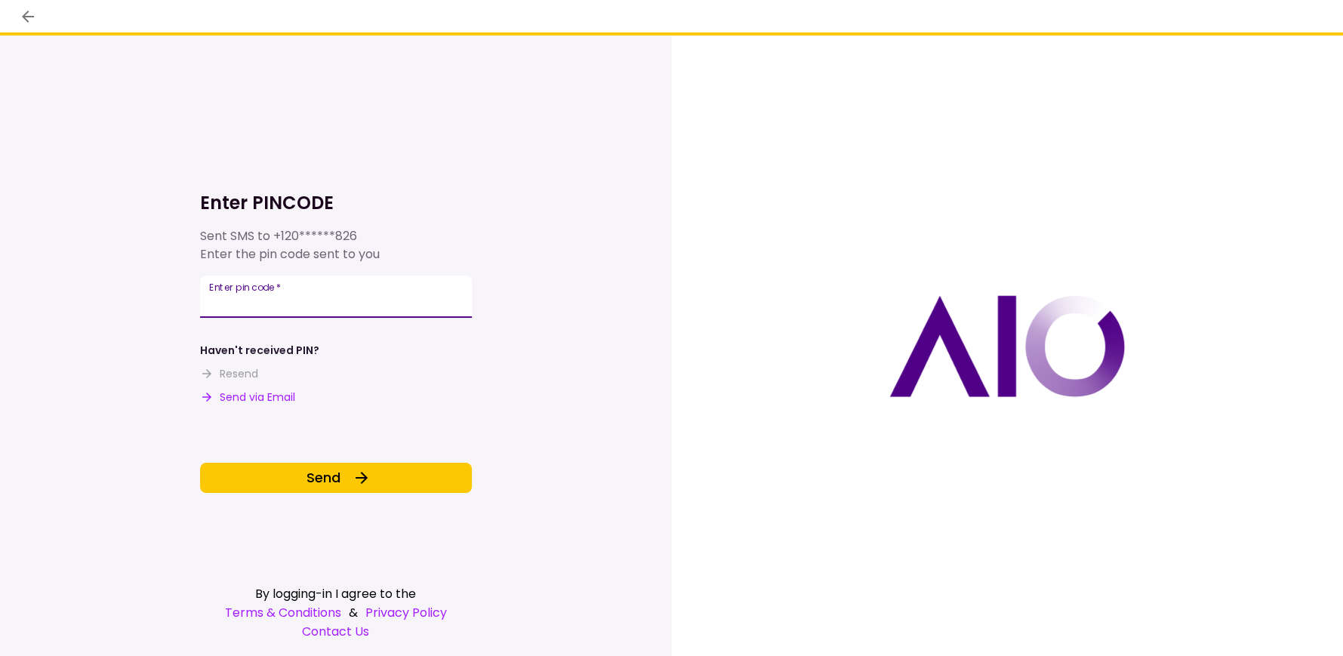
type input "******"
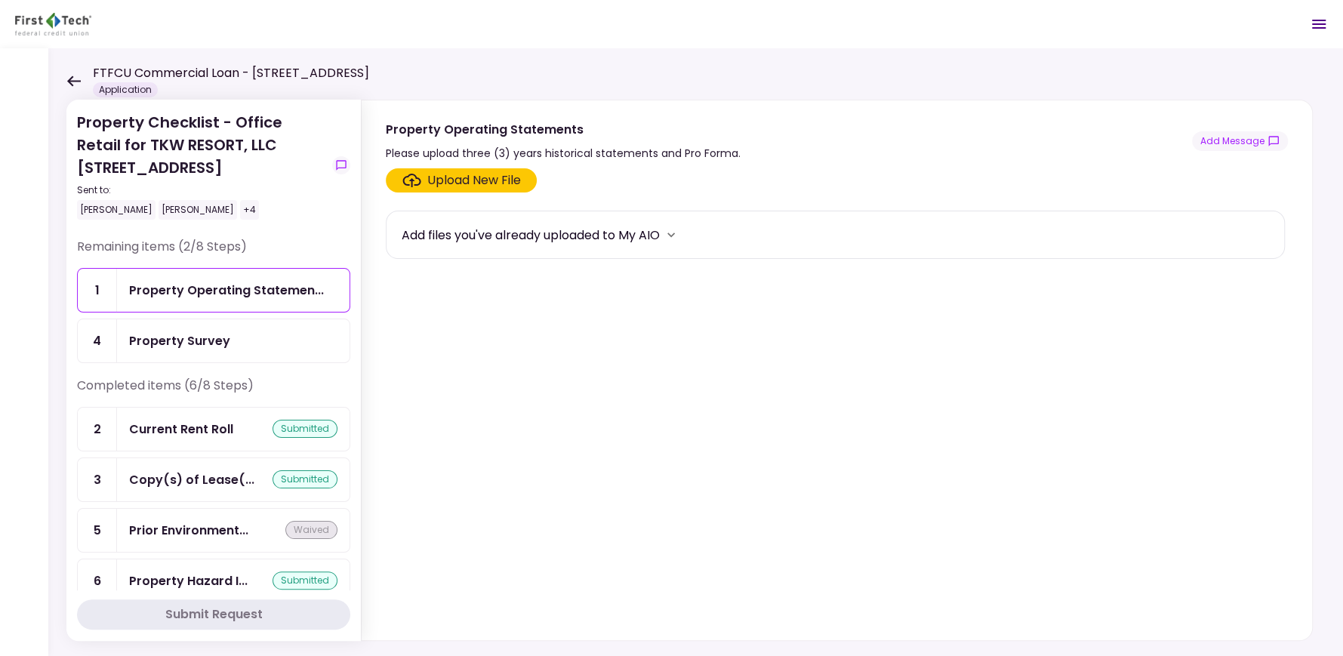
click at [74, 81] on icon at bounding box center [74, 80] width 14 height 11
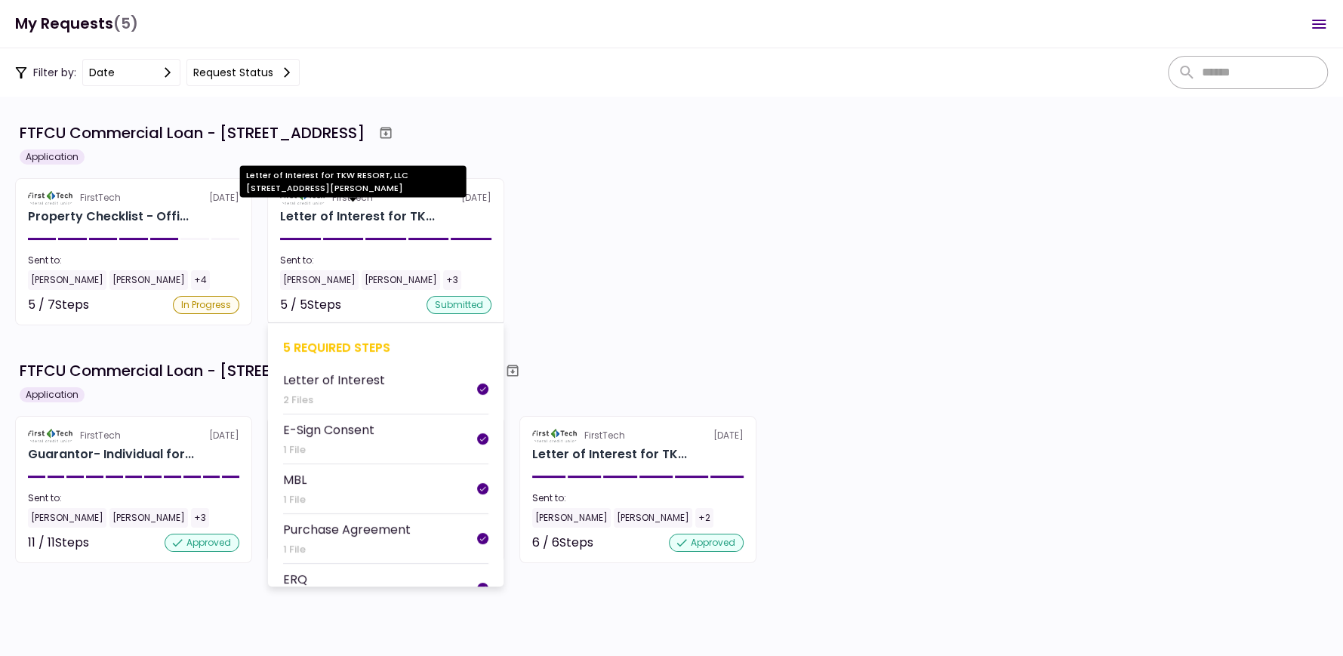
click at [334, 212] on div "Letter of Interest for TK..." at bounding box center [357, 217] width 155 height 18
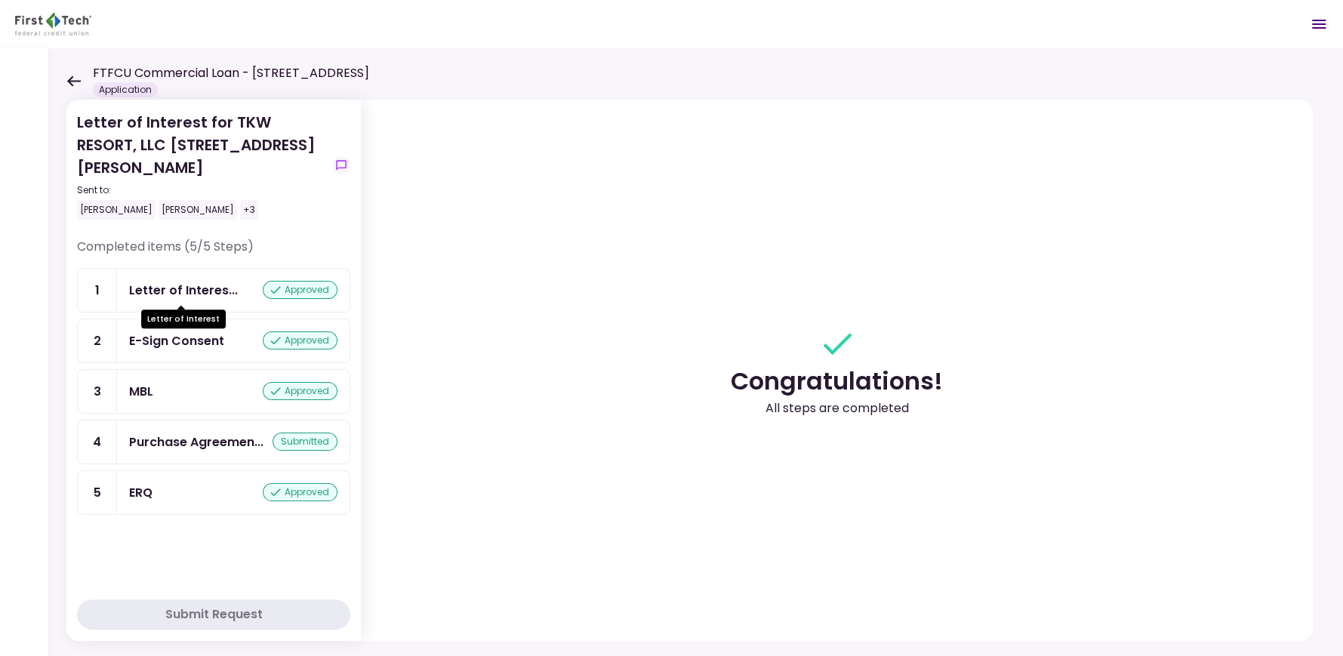
click at [174, 289] on div "Letter of Interes..." at bounding box center [183, 290] width 109 height 19
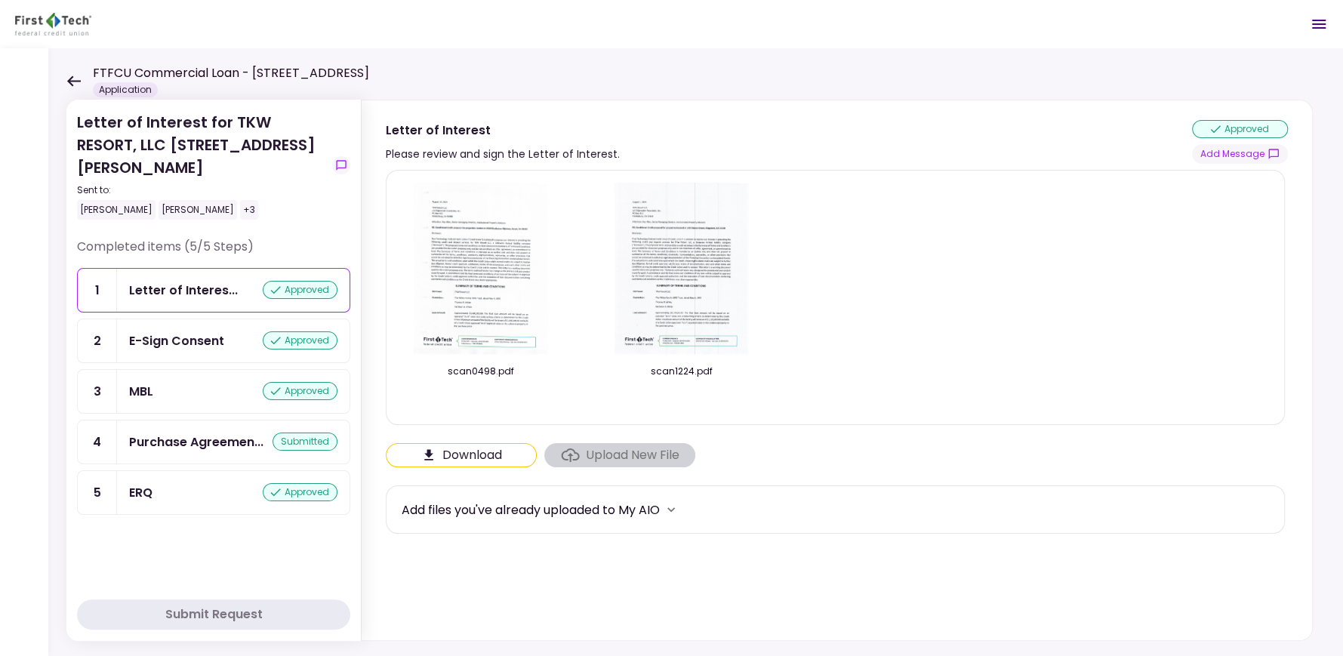
click at [492, 311] on img at bounding box center [481, 269] width 134 height 173
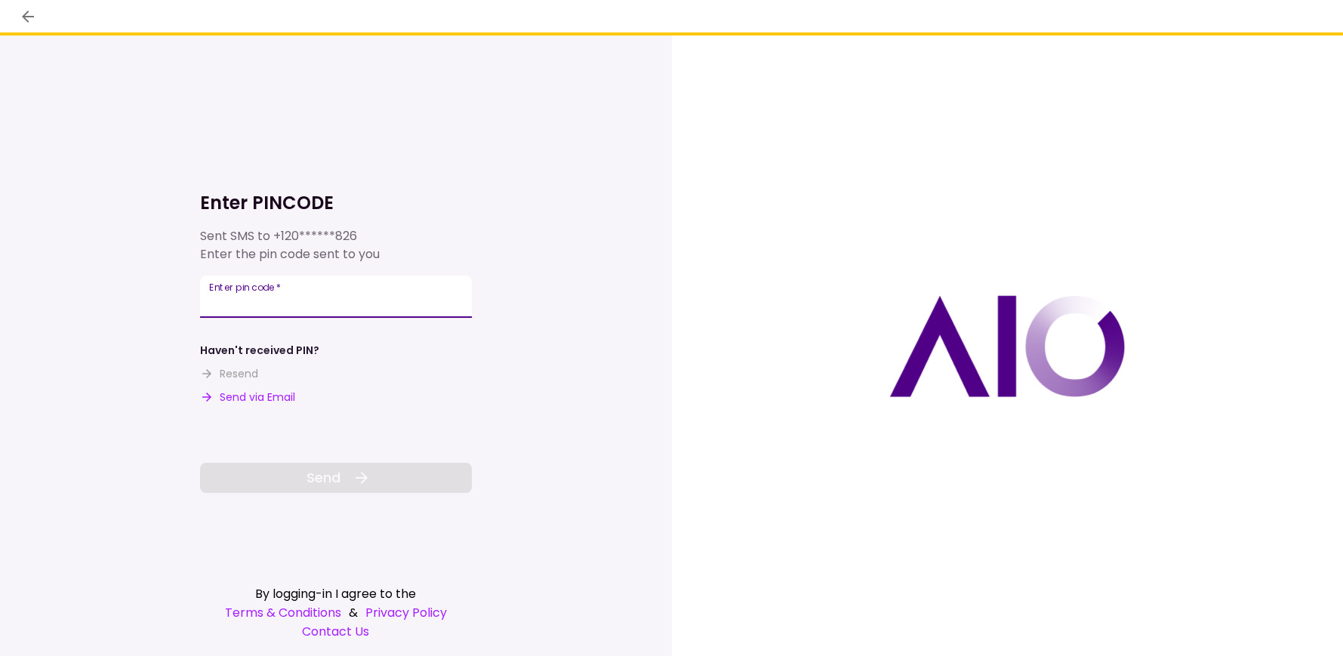
click at [279, 300] on input "Enter pin code   *" at bounding box center [336, 297] width 272 height 42
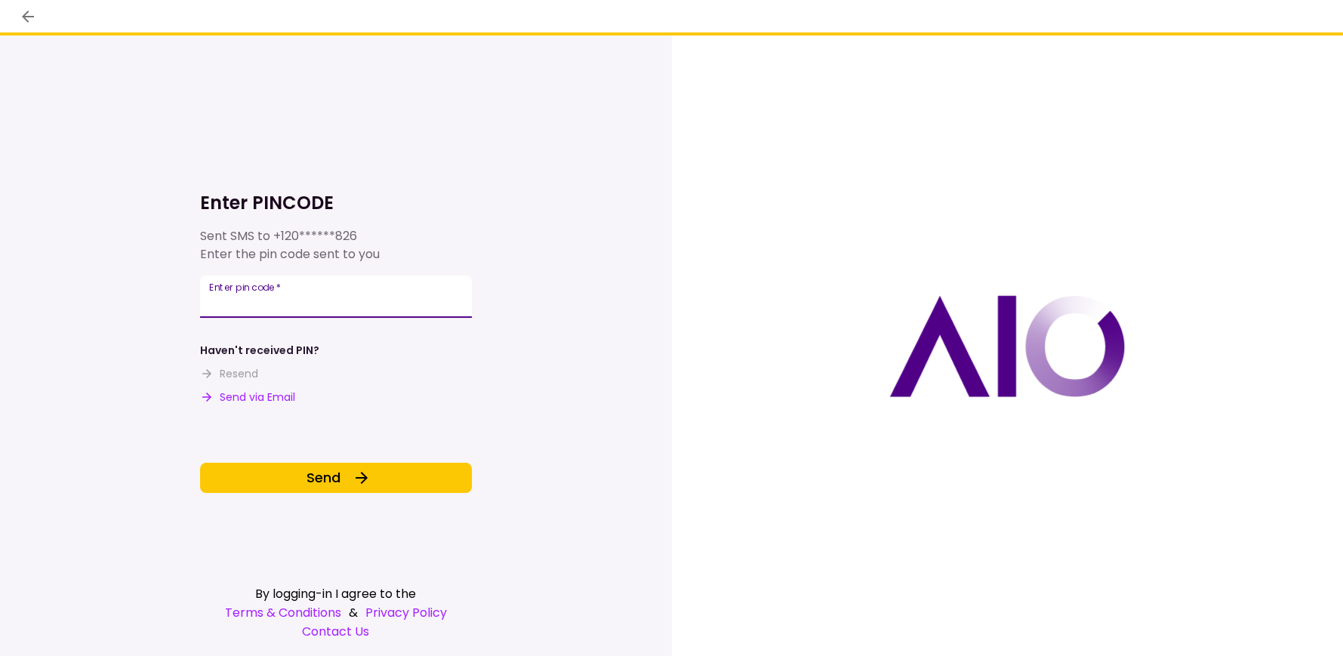
type input "******"
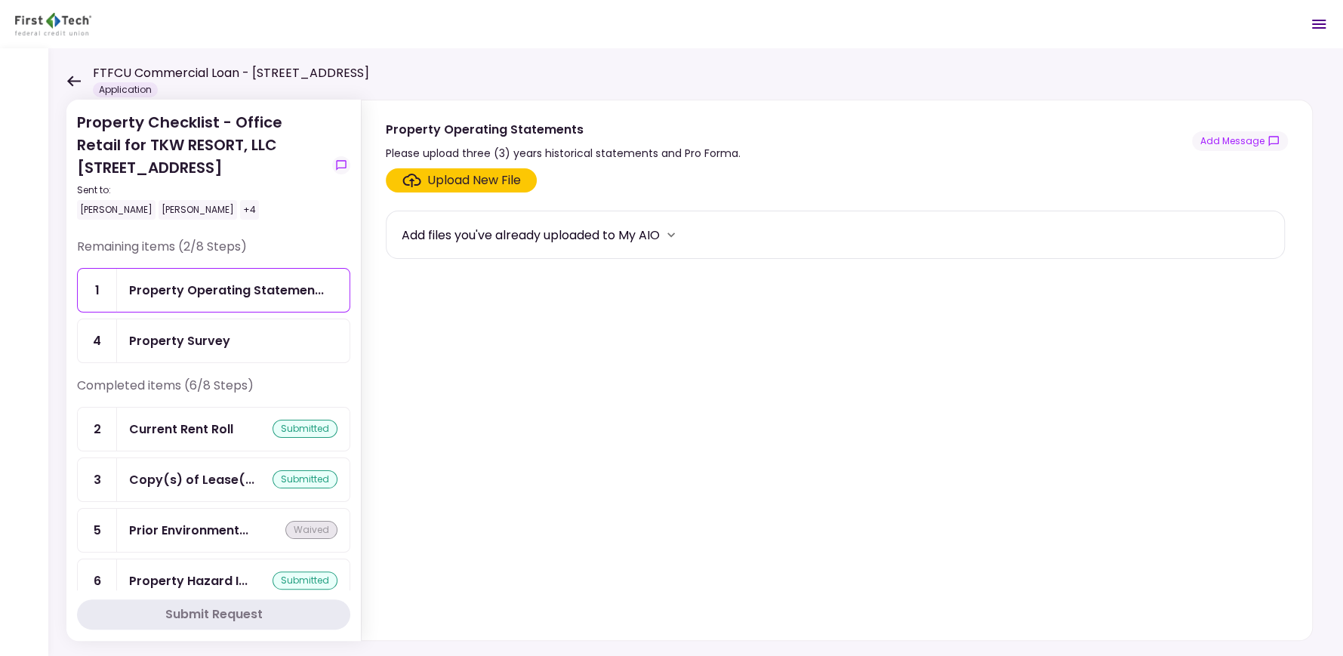
click at [193, 162] on div "Property Checklist - Office Retail for TKW RESORT, LLC 2410 Charleston Highway,…" at bounding box center [201, 165] width 249 height 109
click at [243, 279] on div "Property Operating Statemen..." at bounding box center [233, 290] width 233 height 43
click at [72, 79] on icon at bounding box center [73, 80] width 14 height 11
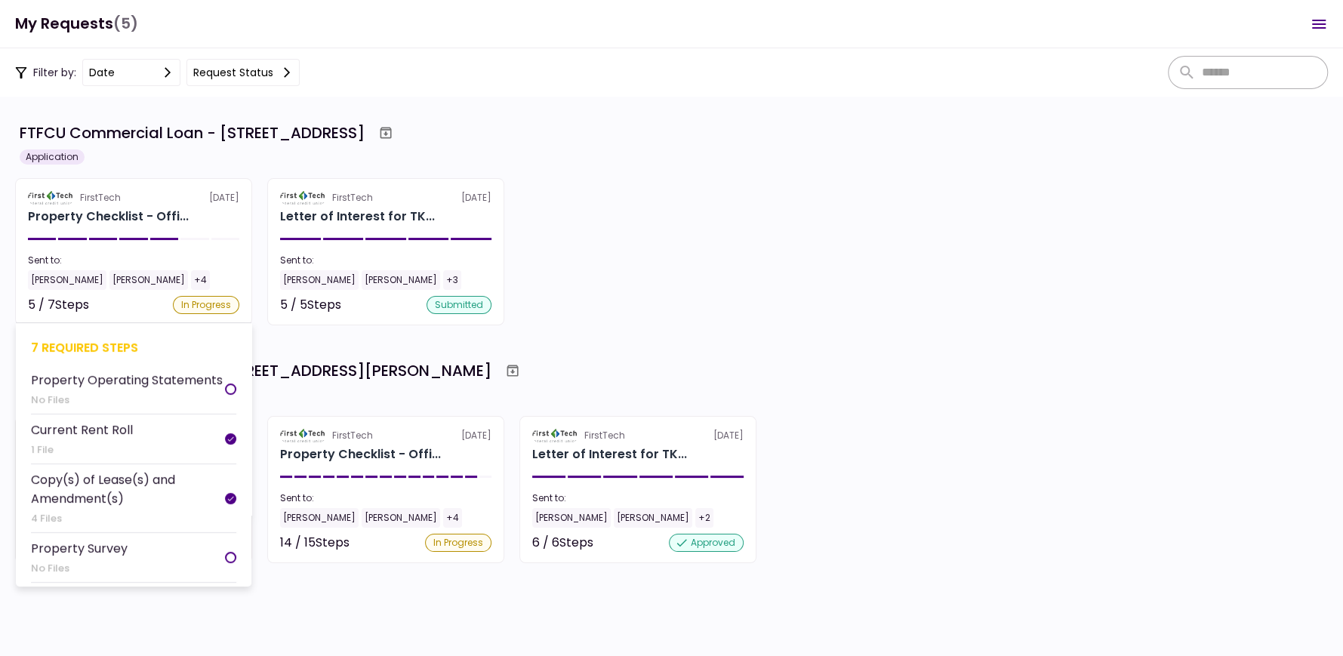
click at [186, 230] on section "FirstTech 27 Aug Property Checklist - Offi... Sent to: Tom White Ray Allen +4 5…" at bounding box center [133, 251] width 237 height 147
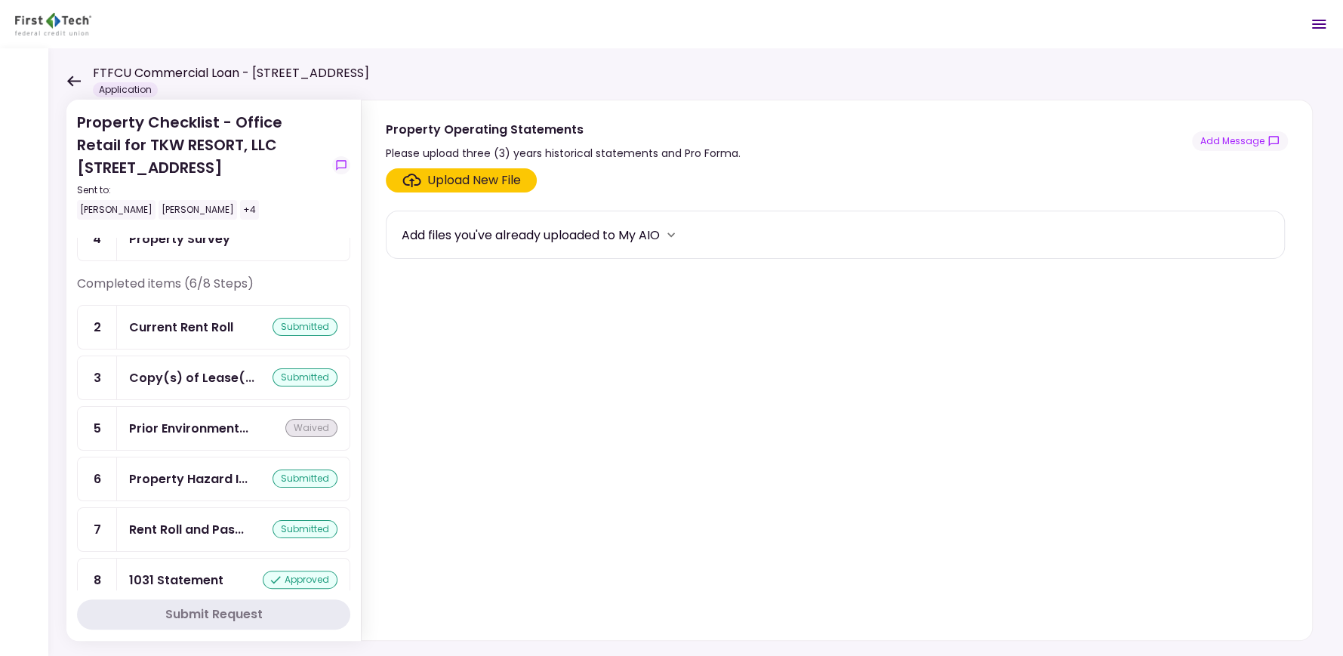
scroll to position [120, 0]
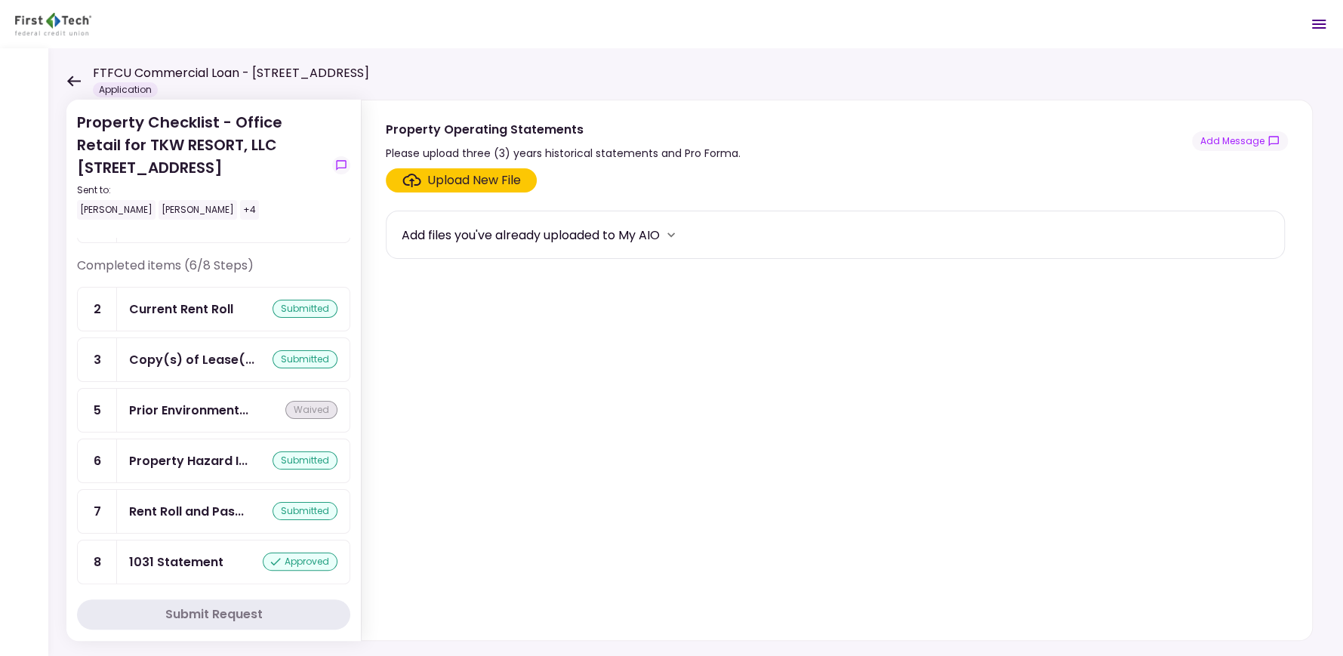
click at [63, 75] on div "Property Checklist - Office Retail for TKW RESORT, LLC 2410 Charleston Highway,…" at bounding box center [695, 352] width 1295 height 608
click at [76, 78] on icon at bounding box center [73, 80] width 14 height 11
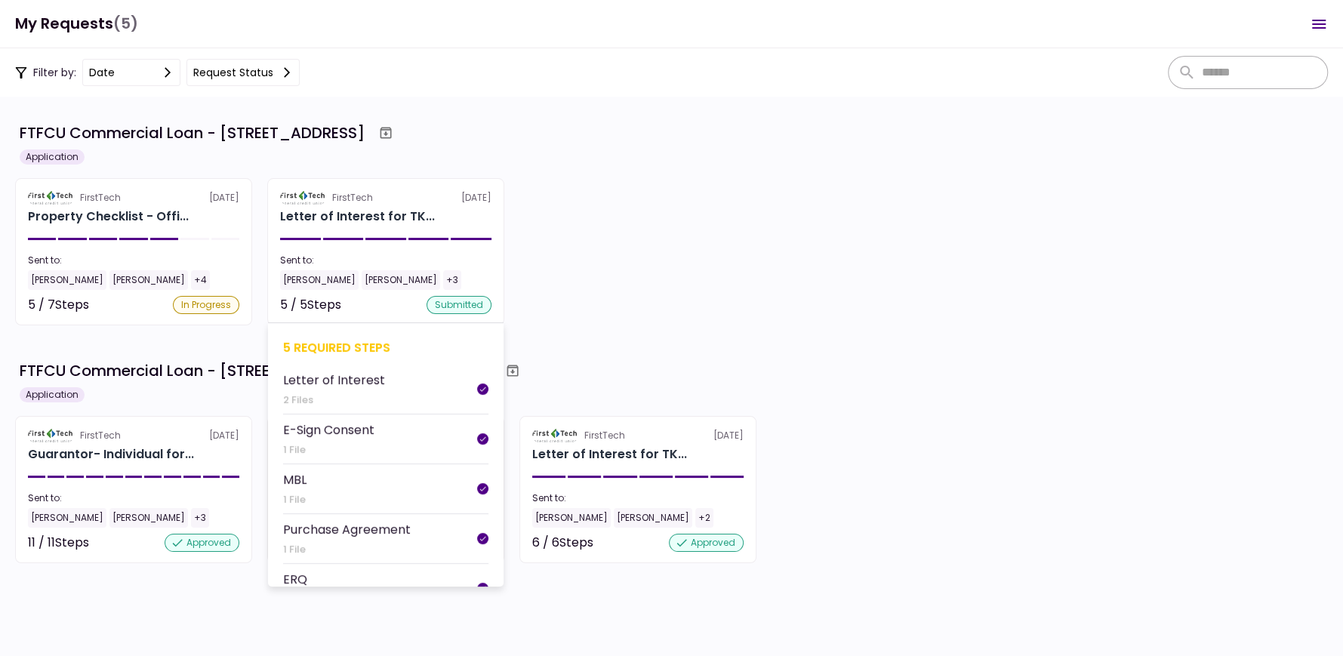
click at [301, 482] on div "MBL" at bounding box center [294, 479] width 23 height 19
